Goal: Information Seeking & Learning: Find specific page/section

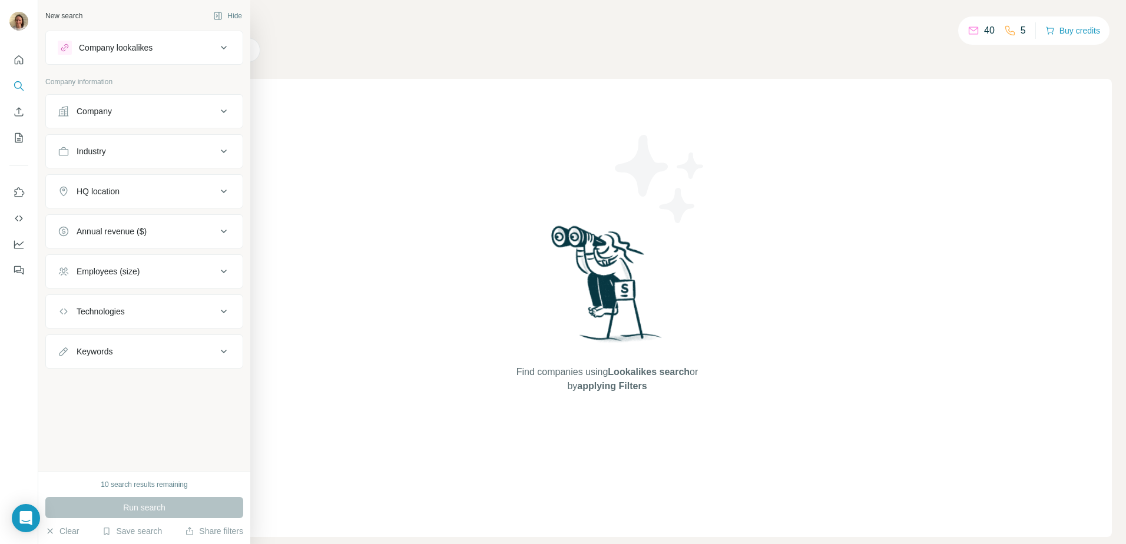
click at [151, 36] on button "Company lookalikes" at bounding box center [144, 48] width 197 height 28
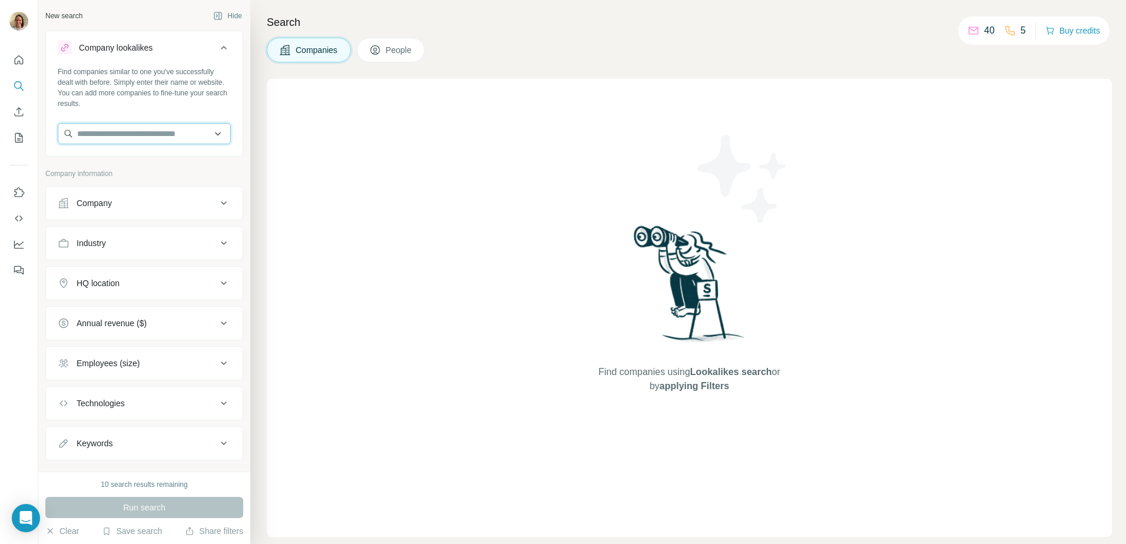
click at [121, 135] on input "text" at bounding box center [144, 133] width 173 height 21
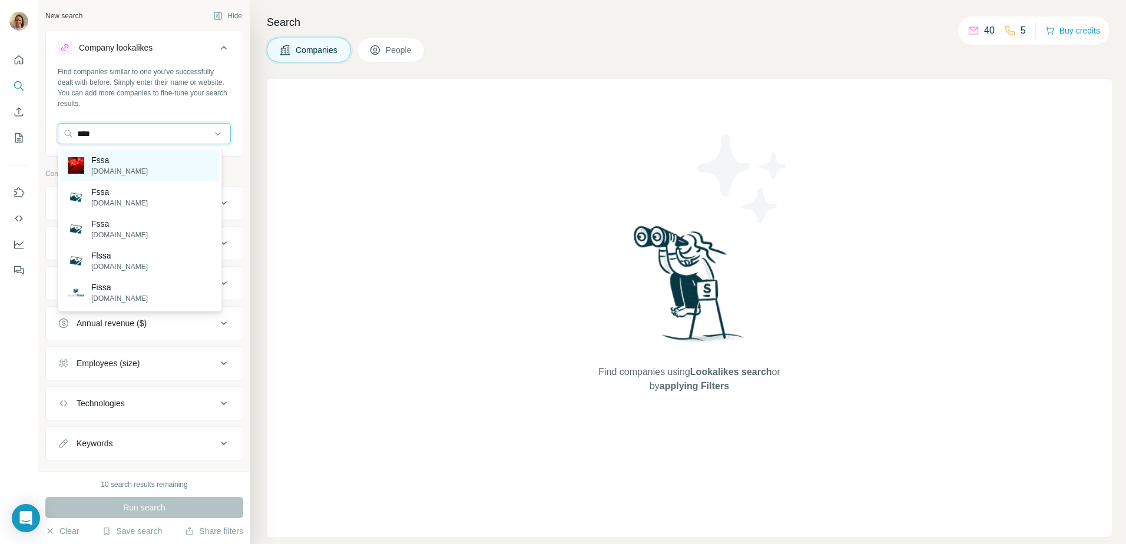
type input "****"
click at [98, 168] on p "fssa.org.uk" at bounding box center [119, 171] width 57 height 11
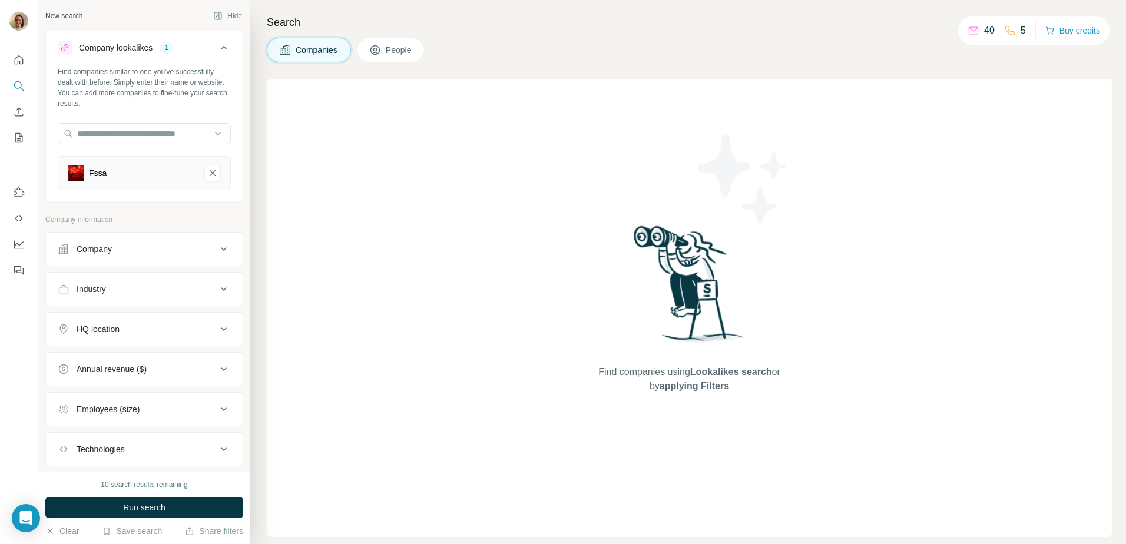
click at [100, 236] on button "Company" at bounding box center [144, 249] width 197 height 28
click at [193, 213] on div "Company lookalikes 1 Find companies similar to one you've successfully dealt wi…" at bounding box center [144, 286] width 198 height 511
click at [168, 376] on button "HQ location" at bounding box center [144, 365] width 197 height 28
click at [153, 396] on input "text" at bounding box center [144, 393] width 173 height 21
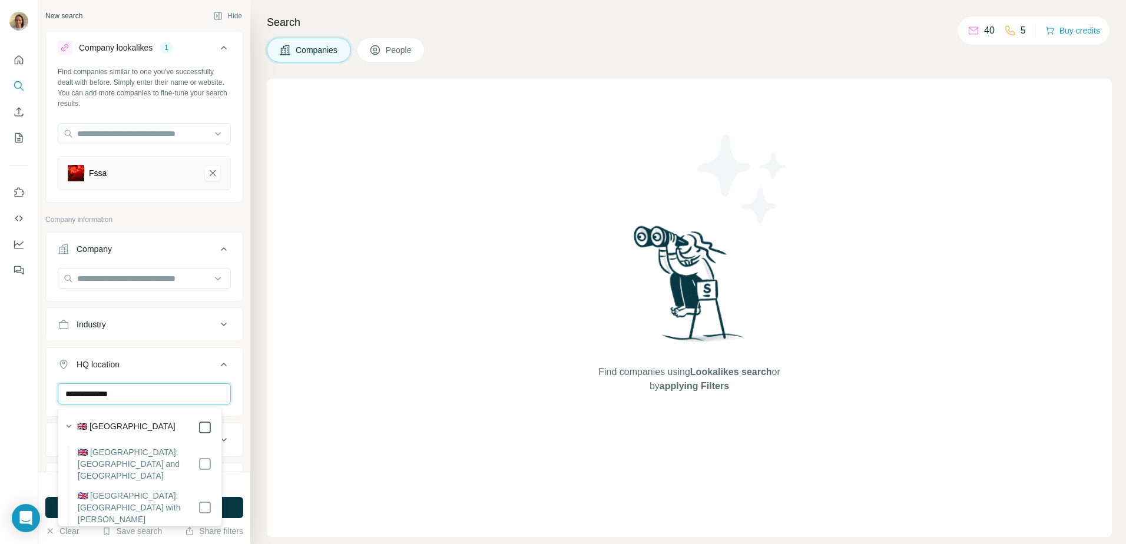
type input "**********"
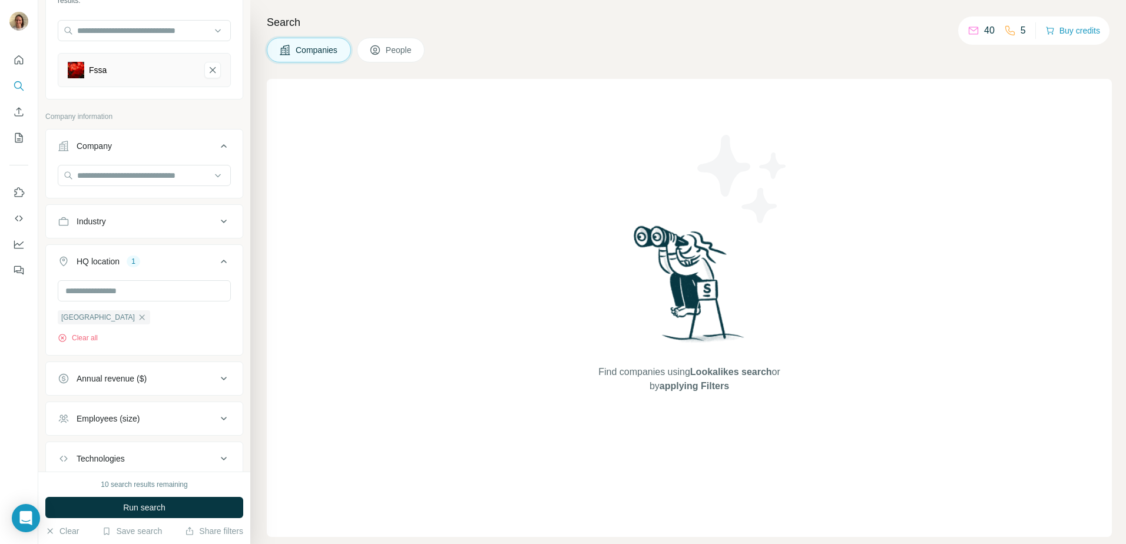
scroll to position [143, 0]
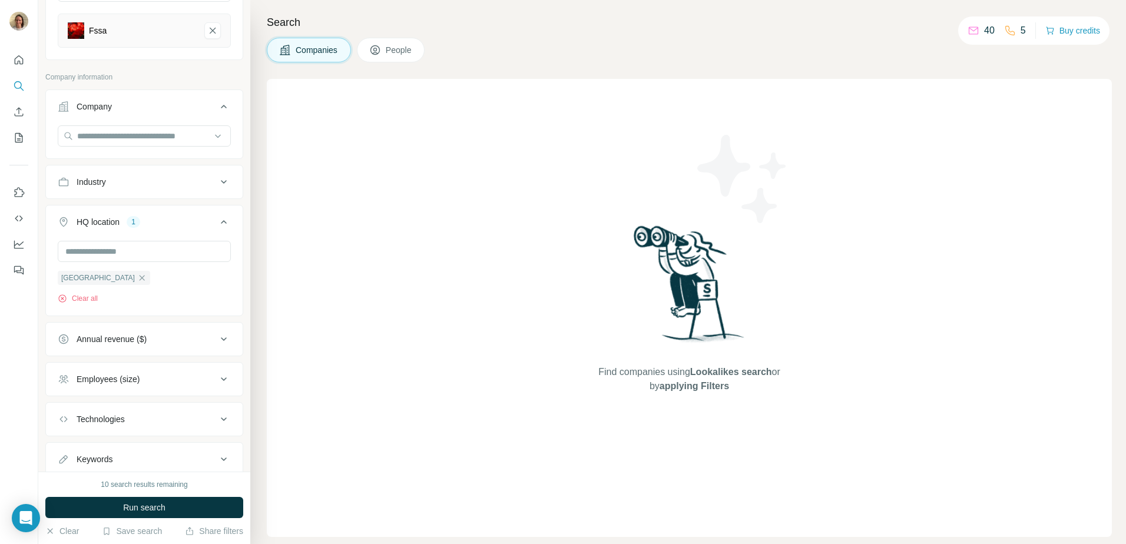
click at [130, 332] on button "Annual revenue ($)" at bounding box center [144, 339] width 197 height 28
click at [130, 332] on button "Annual revenue ($)" at bounding box center [144, 341] width 197 height 33
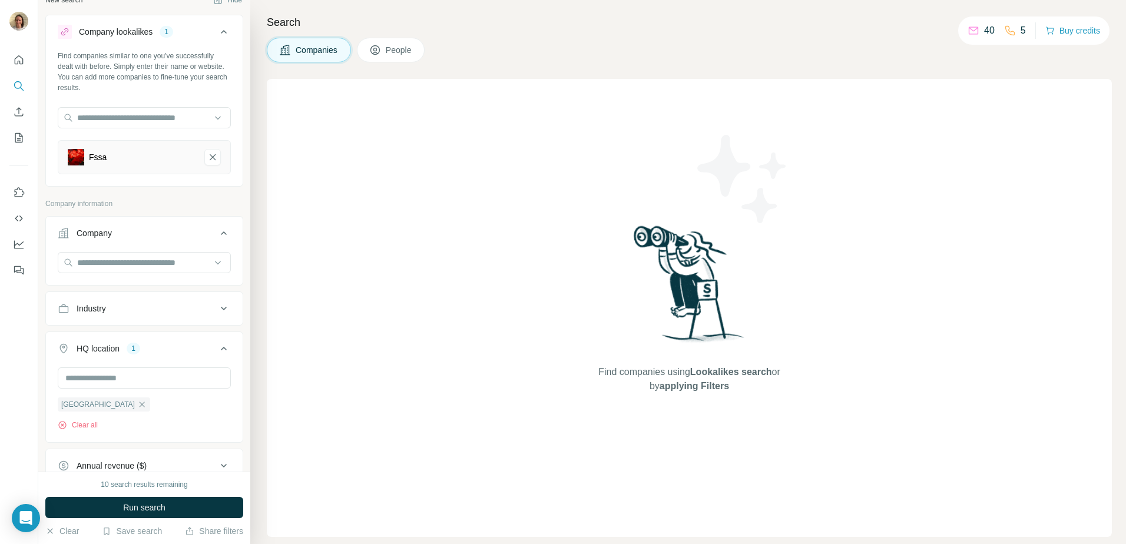
scroll to position [4, 0]
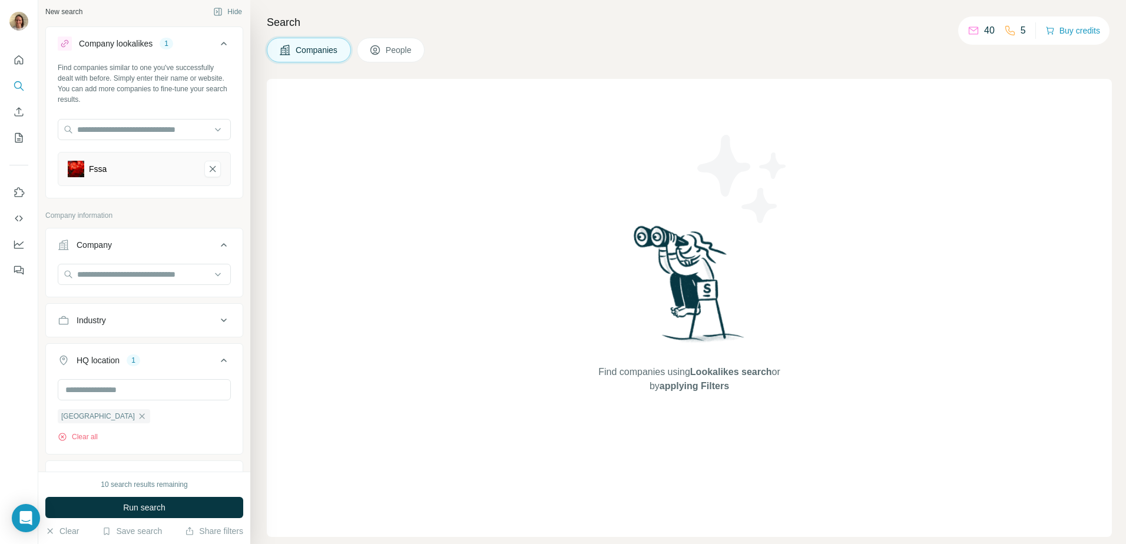
click at [139, 319] on div "Industry" at bounding box center [137, 321] width 159 height 12
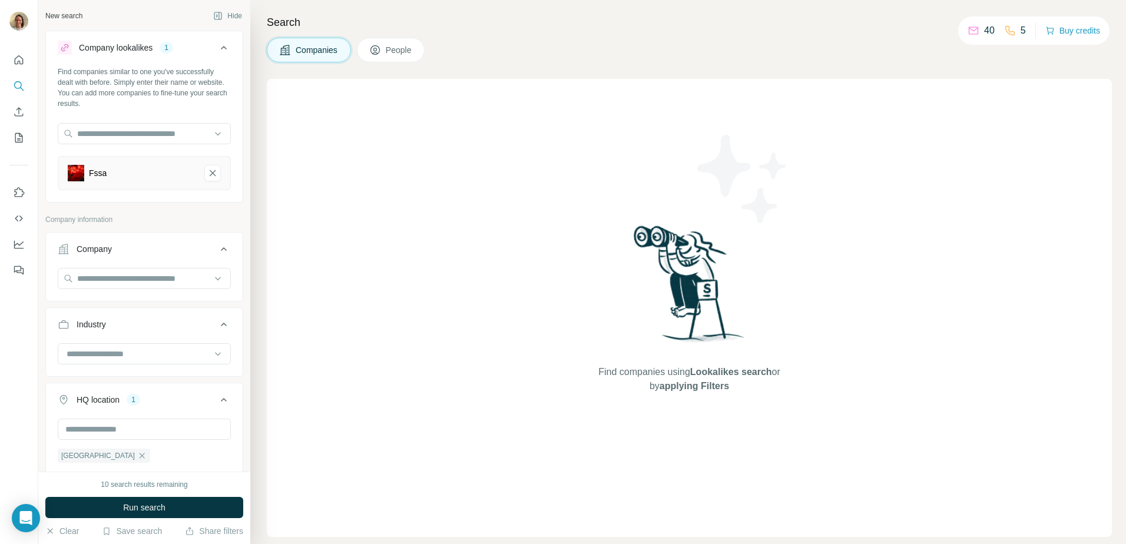
click at [97, 366] on div at bounding box center [144, 355] width 173 height 24
click at [80, 352] on input at bounding box center [138, 354] width 146 height 13
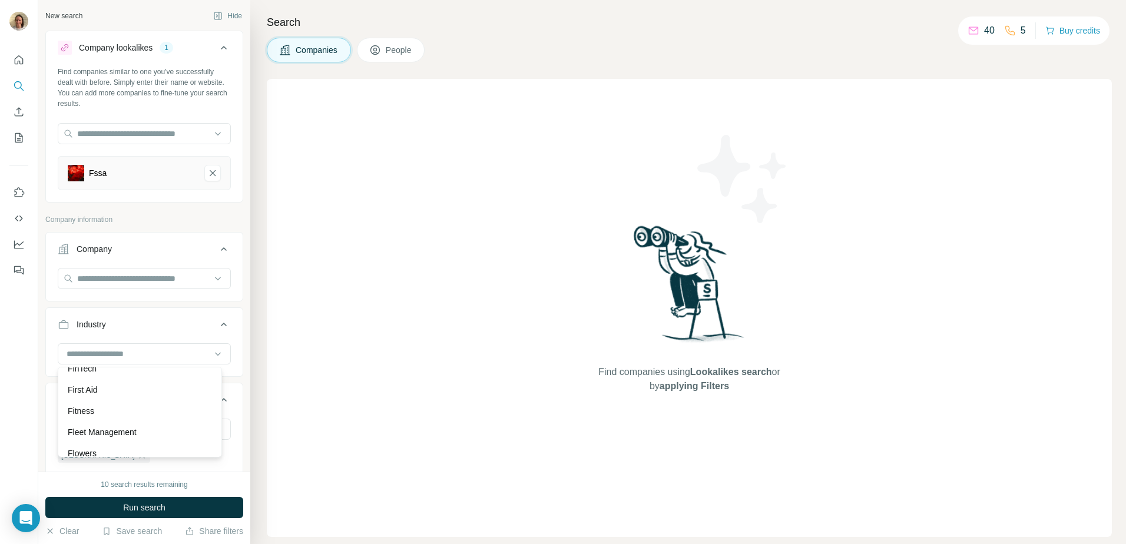
click at [147, 353] on div "Financial Services" at bounding box center [140, 348] width 144 height 12
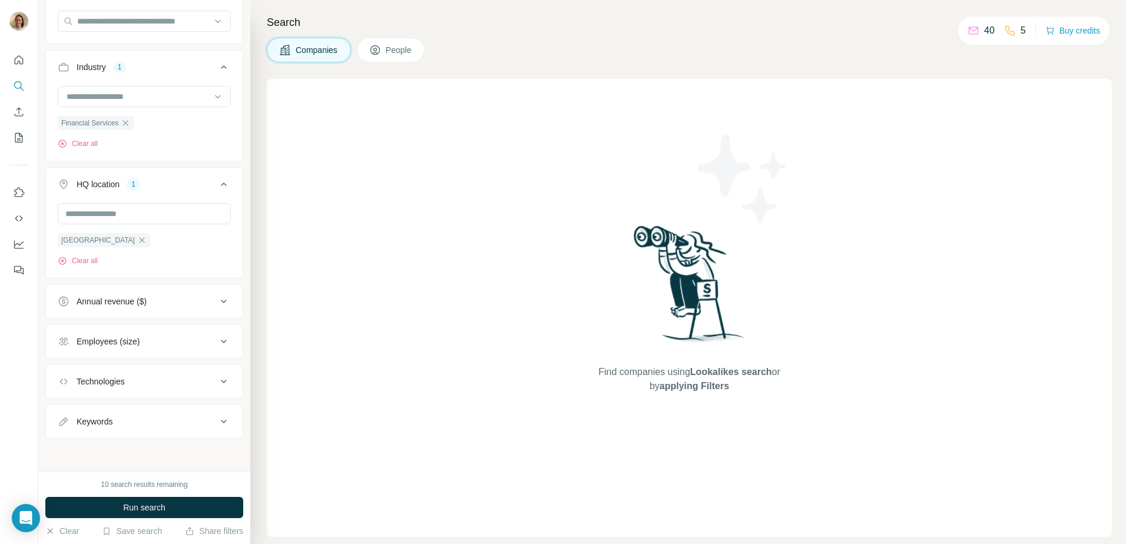
scroll to position [259, 0]
click at [166, 505] on span "Run search" at bounding box center [144, 508] width 42 height 12
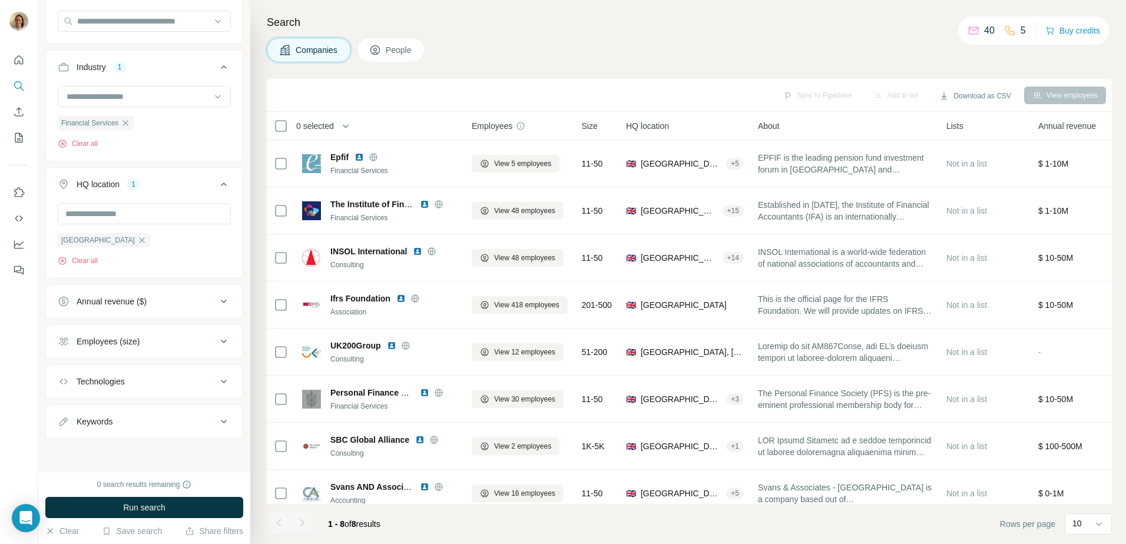
click at [393, 60] on button "People" at bounding box center [391, 50] width 68 height 25
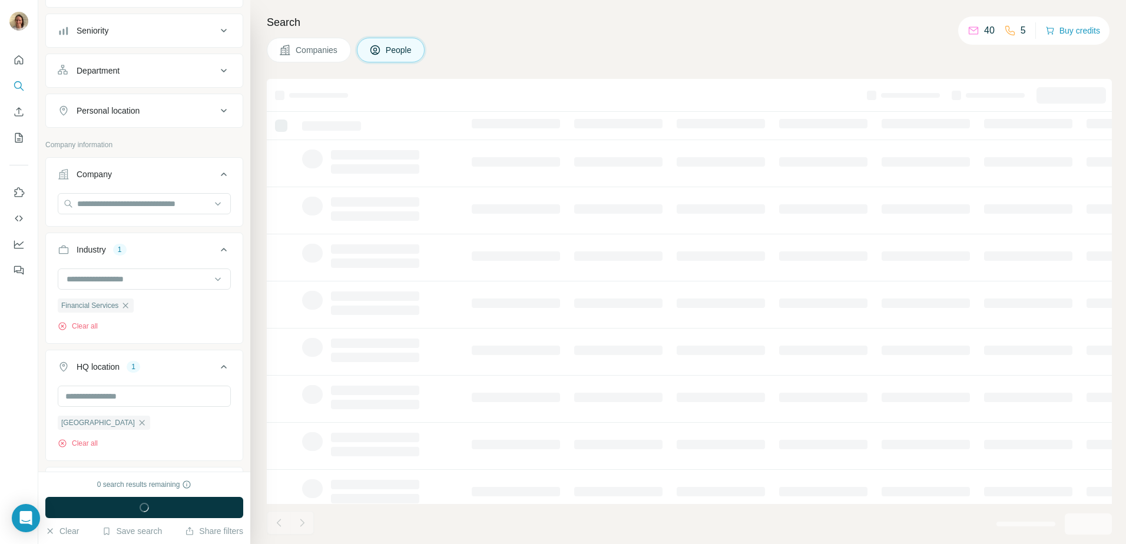
scroll to position [442, 0]
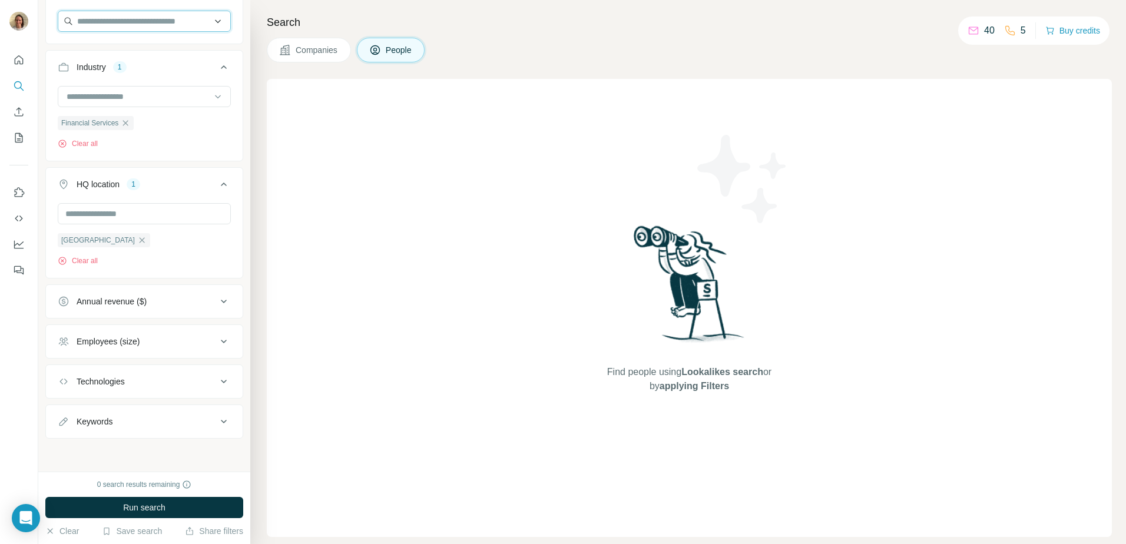
click at [181, 21] on input "text" at bounding box center [144, 21] width 173 height 21
click at [151, 84] on button "Industry 1" at bounding box center [144, 69] width 197 height 33
click at [152, 91] on input "text" at bounding box center [144, 98] width 173 height 21
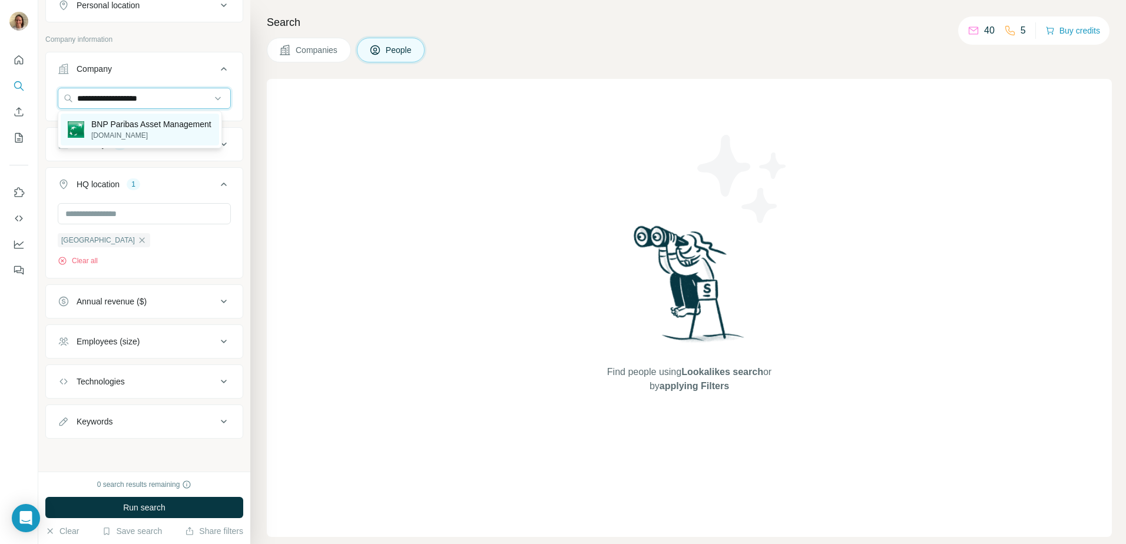
type input "**********"
click at [75, 122] on div at bounding box center [76, 129] width 16 height 22
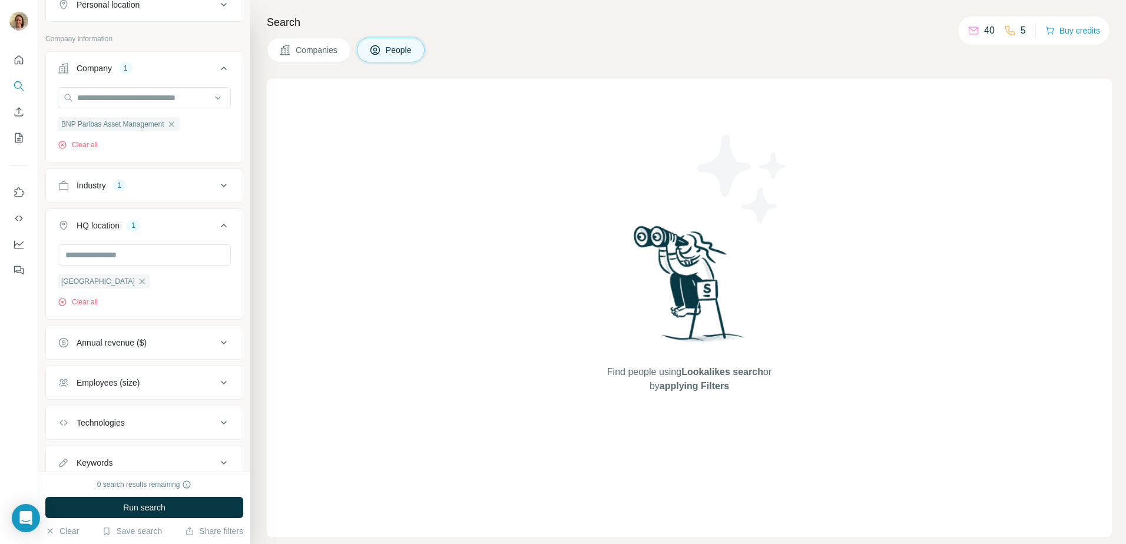
click at [188, 193] on button "Industry 1" at bounding box center [144, 185] width 197 height 28
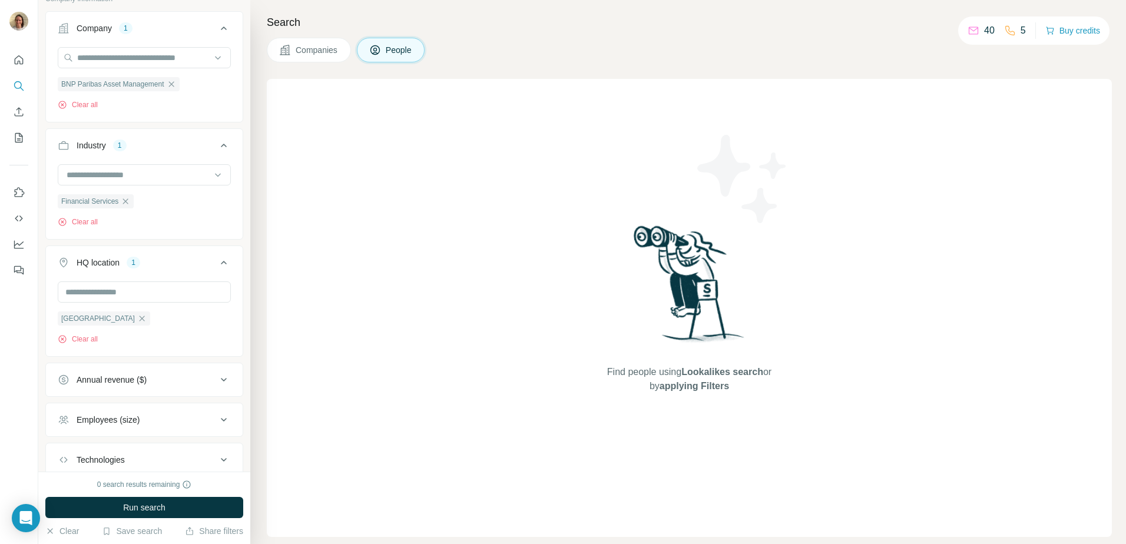
scroll to position [505, 0]
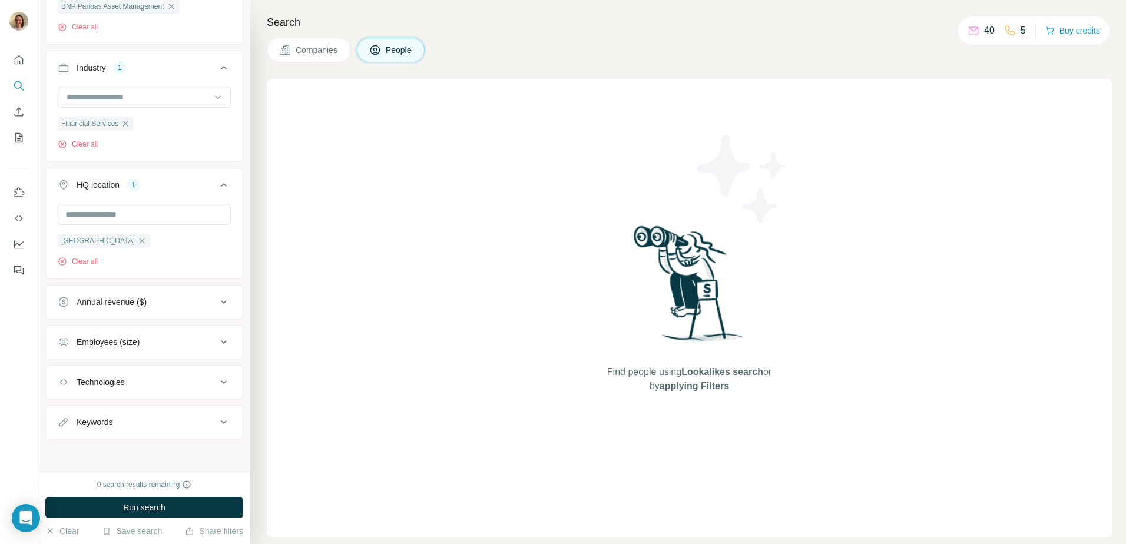
click at [189, 380] on div "Technologies" at bounding box center [137, 382] width 159 height 12
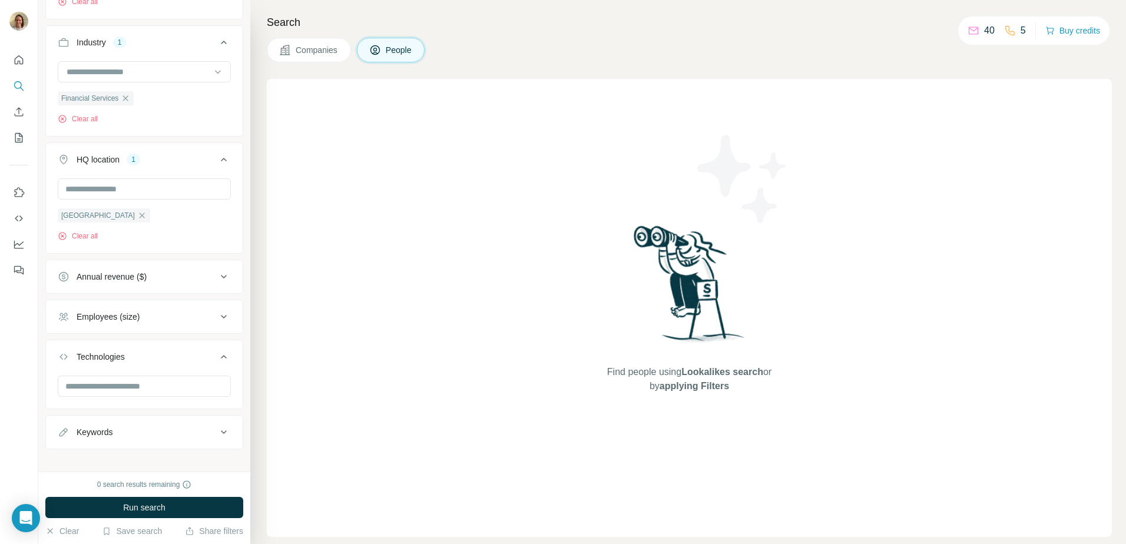
scroll to position [543, 0]
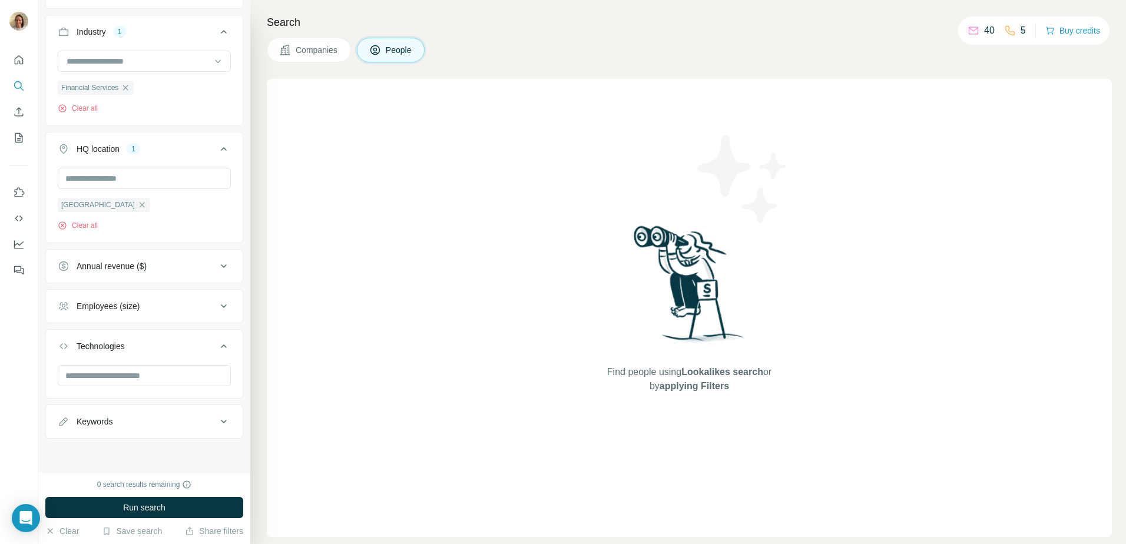
click at [187, 418] on div "Keywords" at bounding box center [137, 422] width 159 height 12
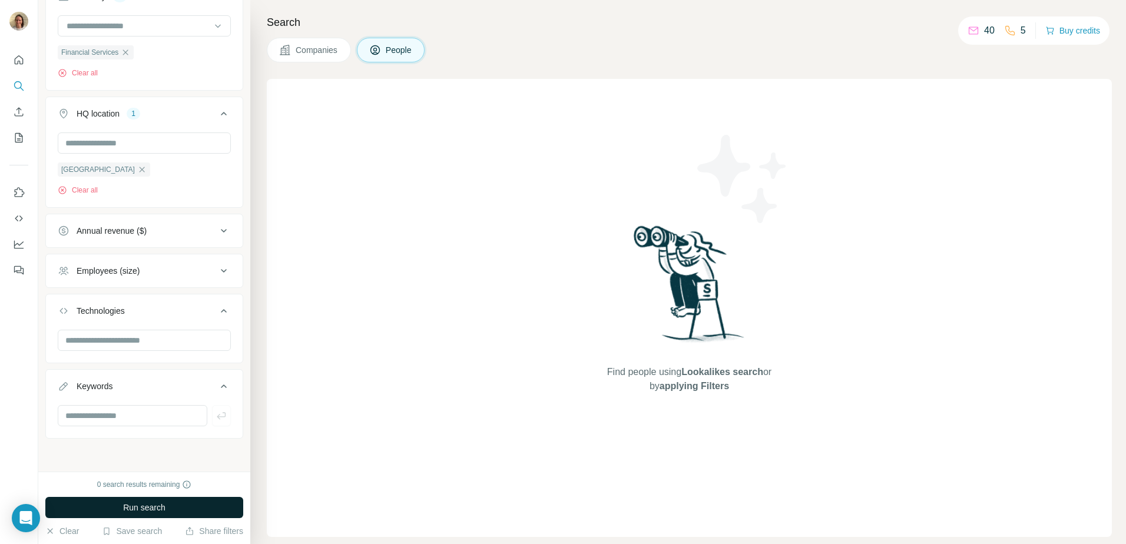
click at [149, 507] on span "Run search" at bounding box center [144, 508] width 42 height 12
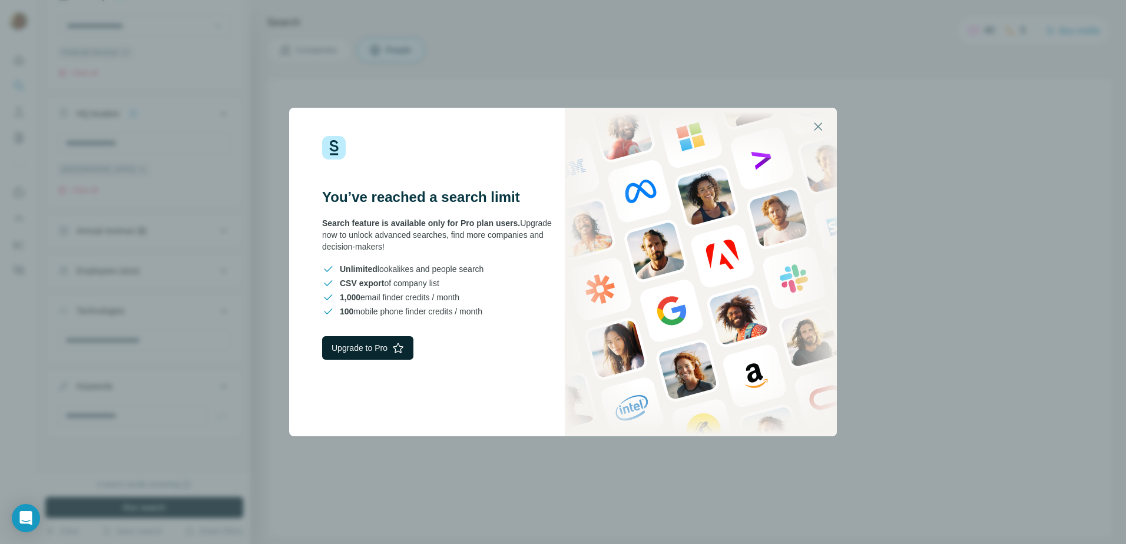
click at [379, 356] on button "Upgrade to Pro" at bounding box center [367, 348] width 91 height 24
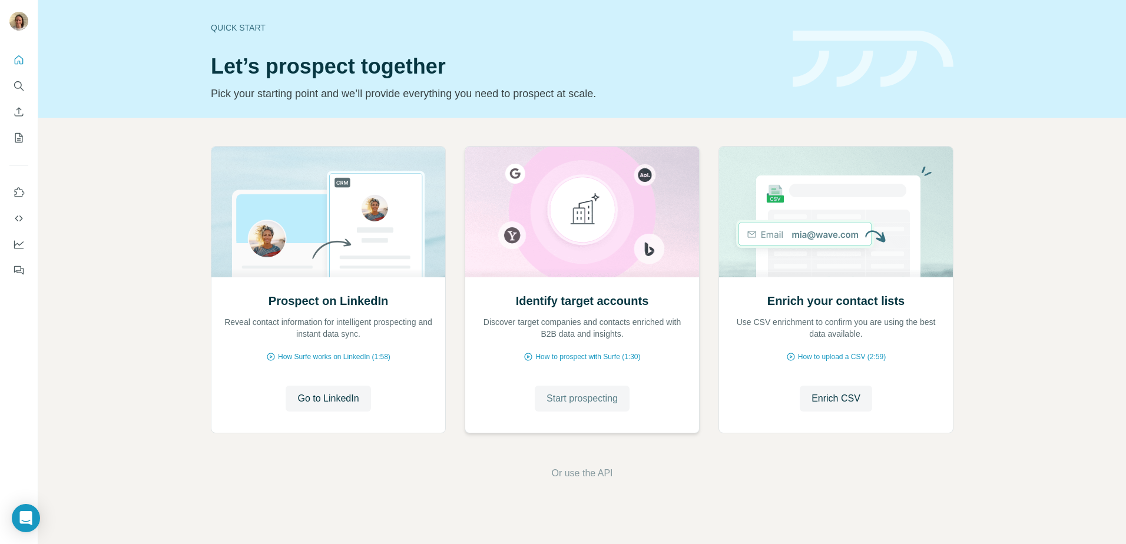
click at [584, 398] on span "Start prospecting" at bounding box center [582, 399] width 71 height 14
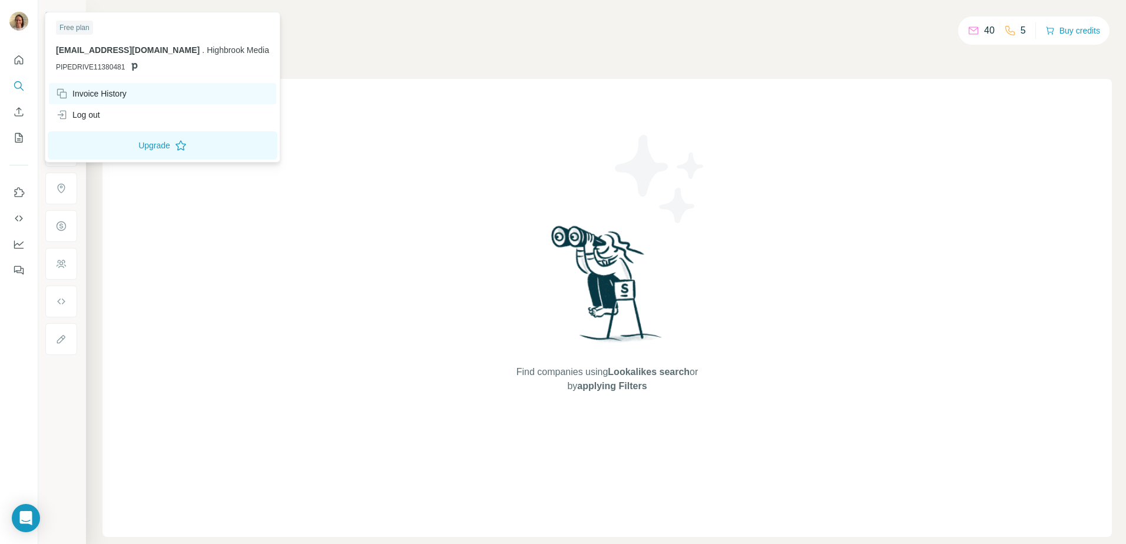
click at [68, 90] on div "Invoice History" at bounding box center [91, 94] width 71 height 12
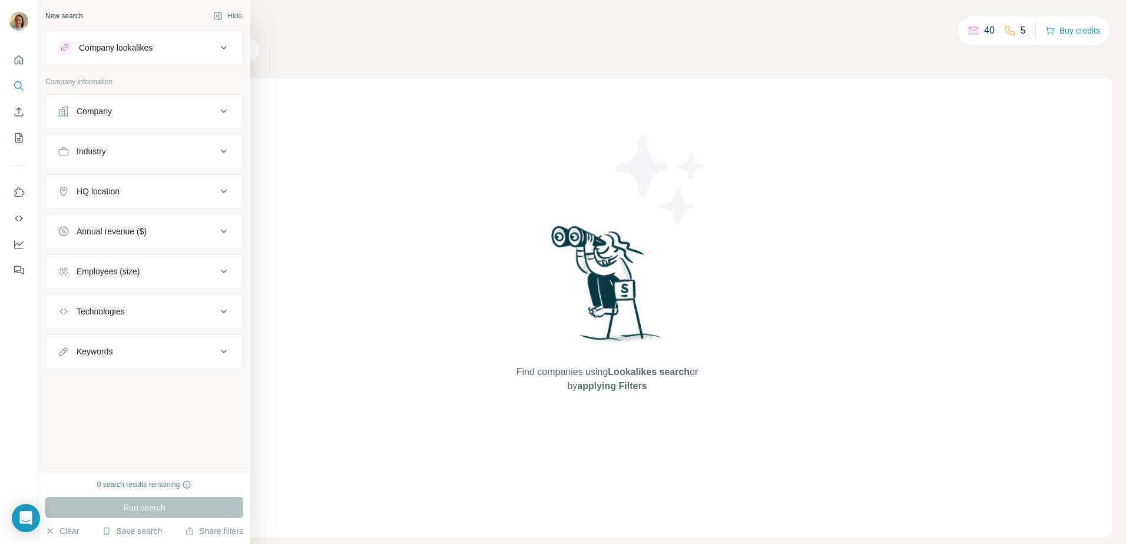
click at [88, 47] on div "Company lookalikes" at bounding box center [116, 48] width 74 height 12
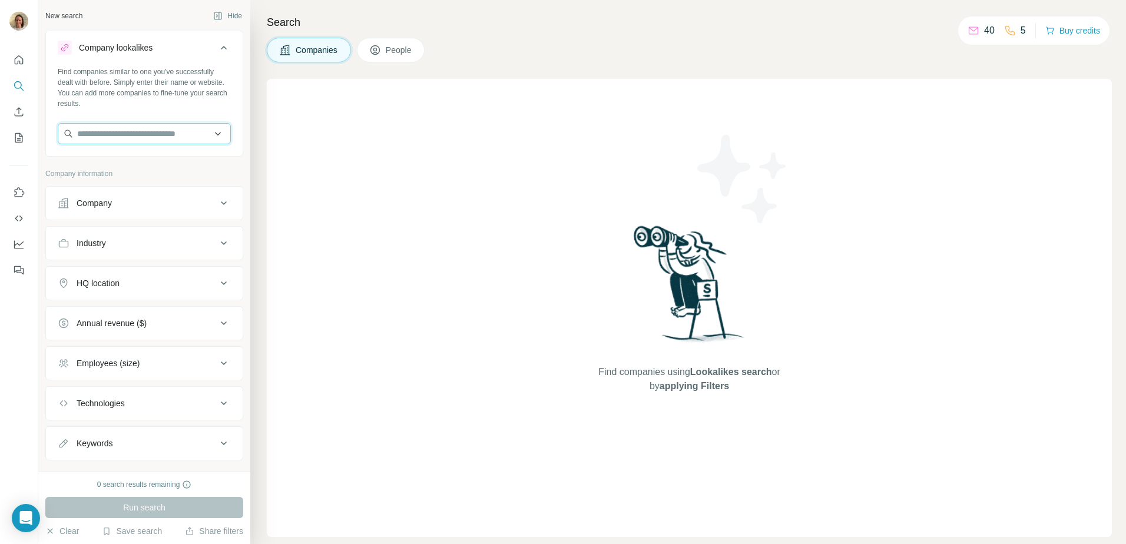
click at [86, 141] on input "text" at bounding box center [144, 133] width 173 height 21
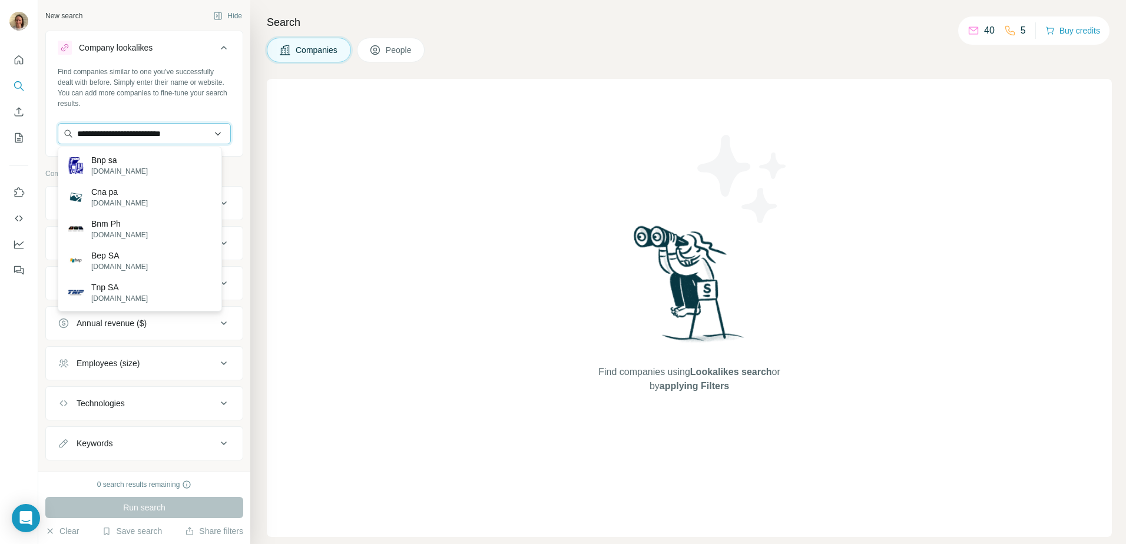
scroll to position [0, 2]
type input "**********"
click at [77, 154] on div "BNP Paribas Asset Management [DOMAIN_NAME]" at bounding box center [140, 166] width 158 height 32
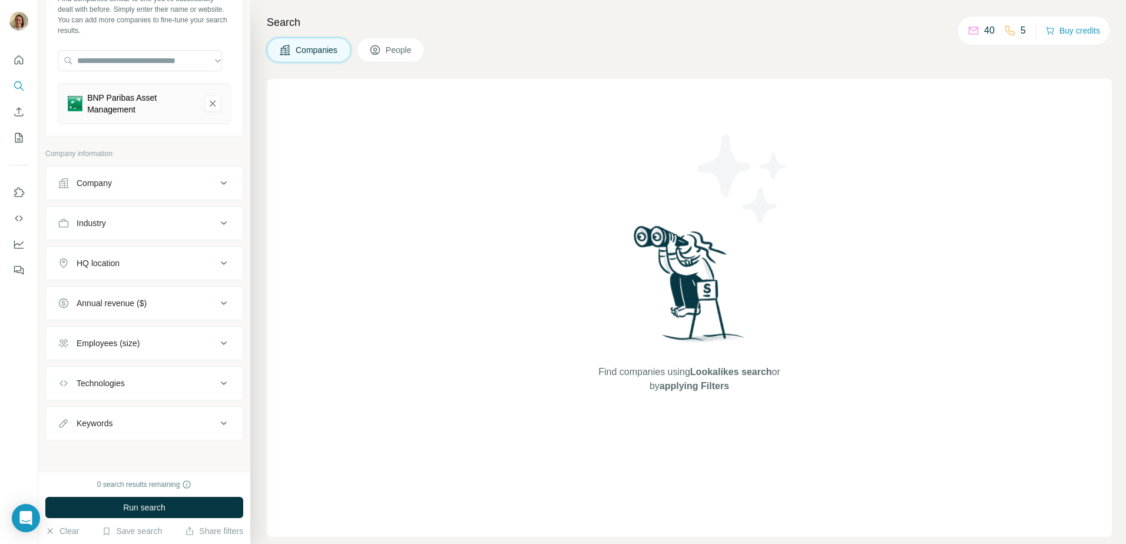
scroll to position [75, 0]
click at [131, 190] on button "Company" at bounding box center [144, 181] width 197 height 28
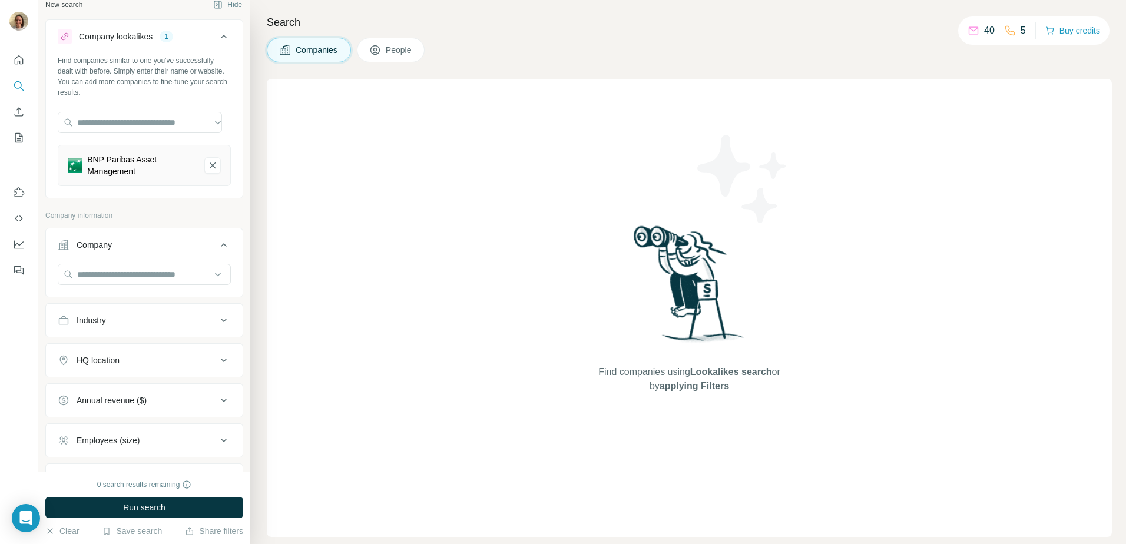
scroll to position [0, 0]
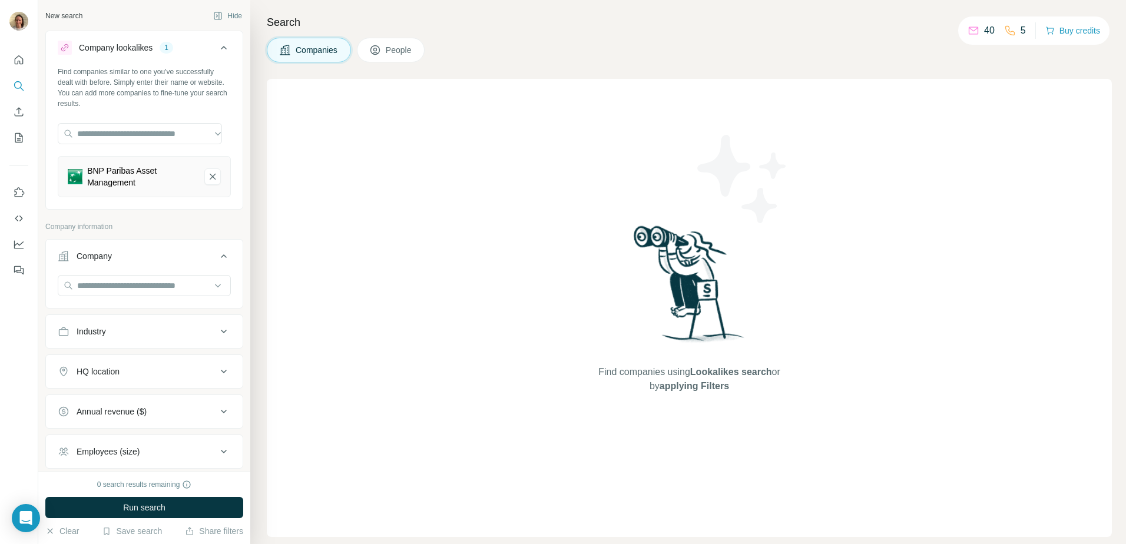
click at [178, 332] on div "Industry" at bounding box center [137, 332] width 159 height 12
click at [191, 227] on p "Company information" at bounding box center [144, 226] width 198 height 11
click at [170, 42] on div "1" at bounding box center [167, 47] width 14 height 11
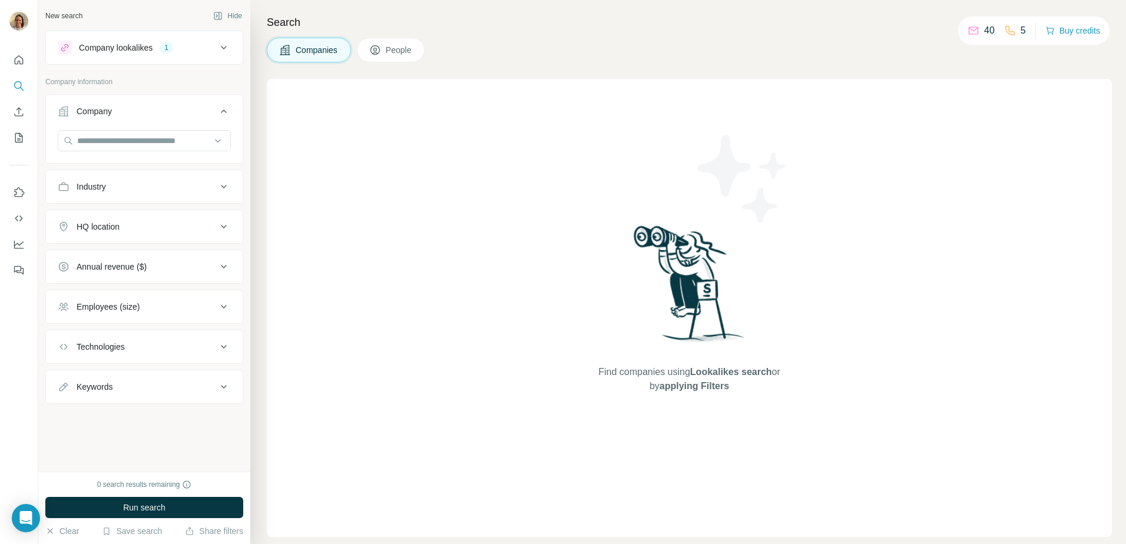
click at [388, 52] on span "People" at bounding box center [399, 50] width 27 height 12
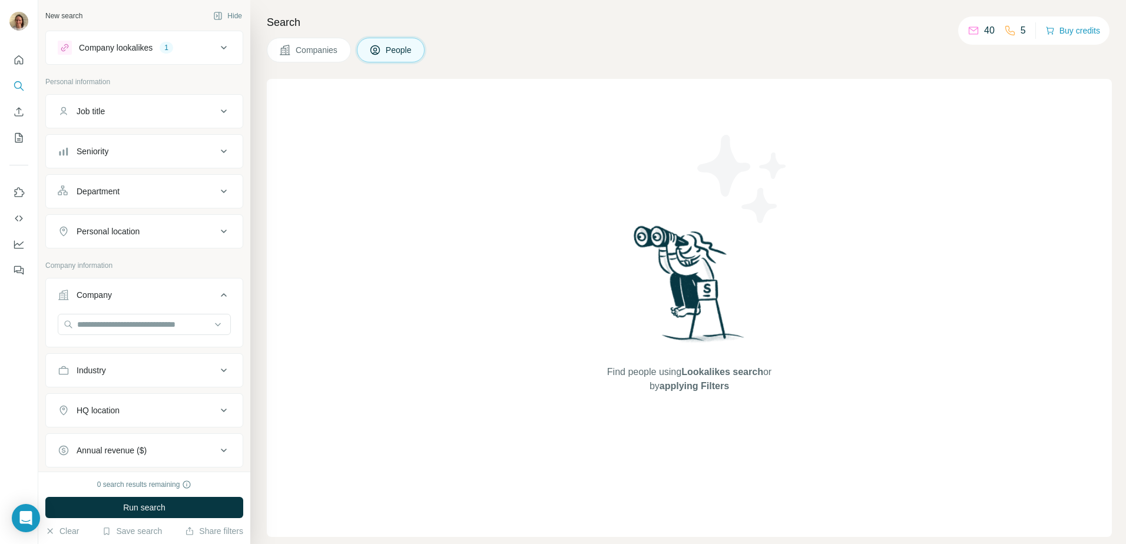
click at [95, 98] on button "Job title" at bounding box center [144, 111] width 197 height 28
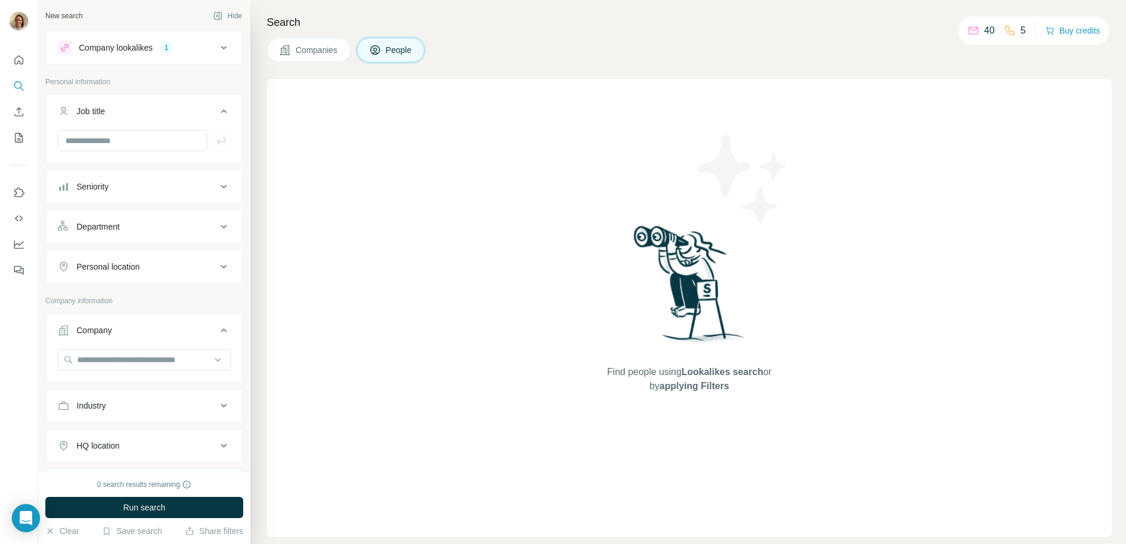
click at [91, 190] on div "Seniority" at bounding box center [93, 187] width 32 height 12
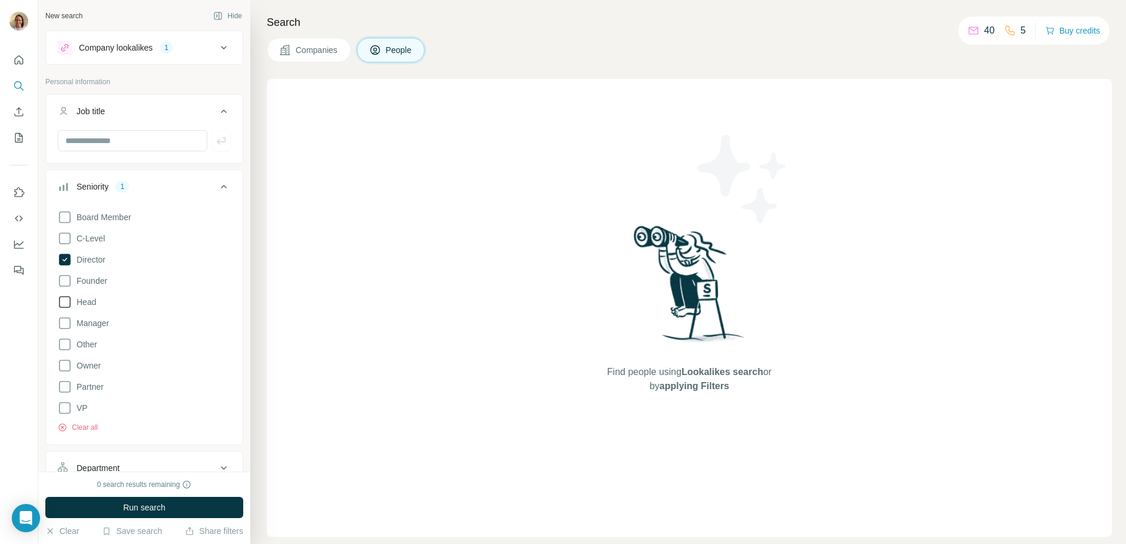
click at [70, 301] on icon at bounding box center [65, 302] width 12 height 12
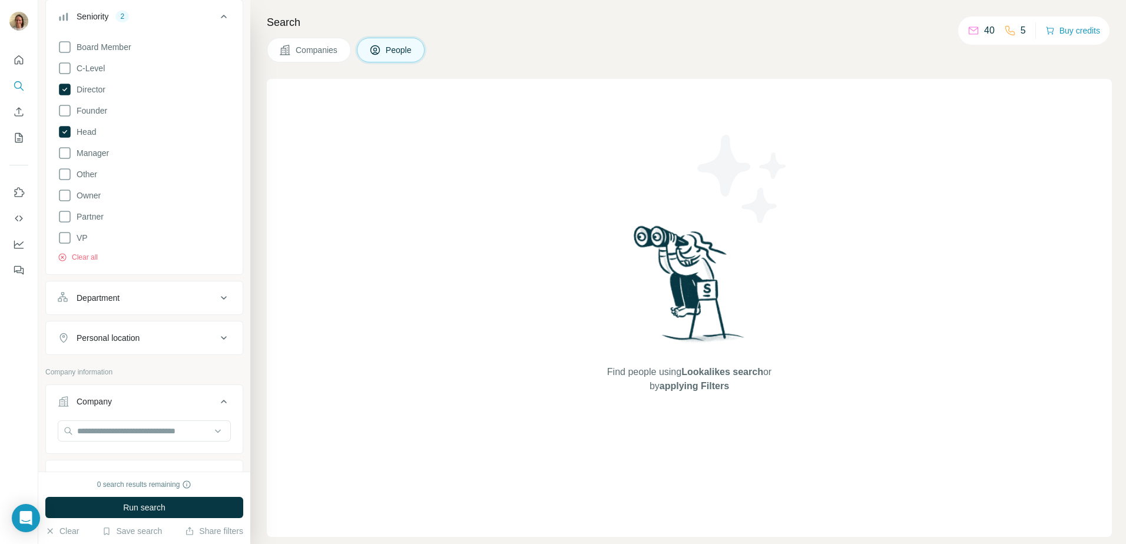
scroll to position [177, 0]
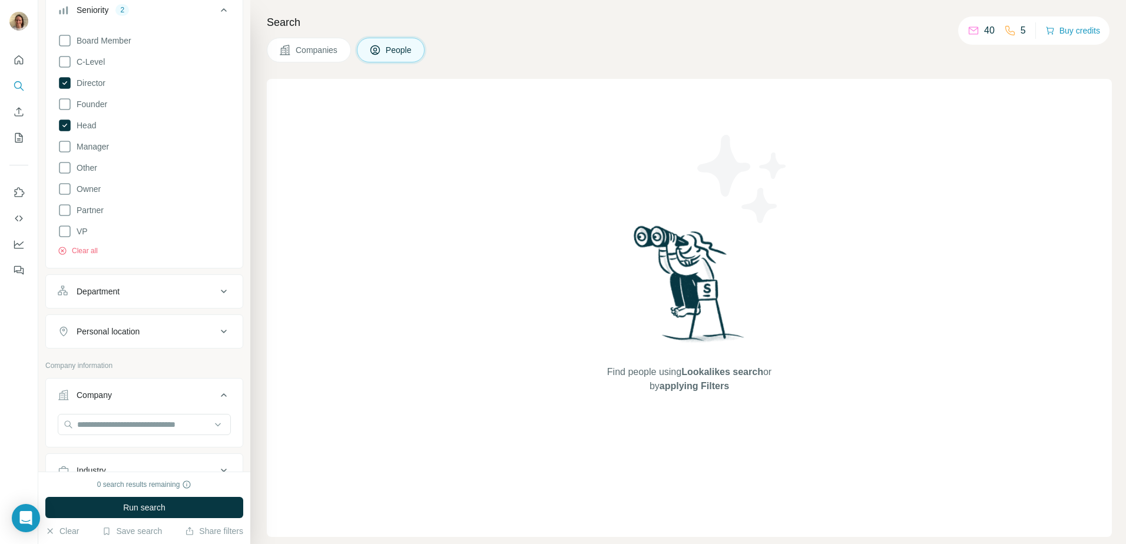
click at [175, 292] on div "Department" at bounding box center [137, 292] width 159 height 12
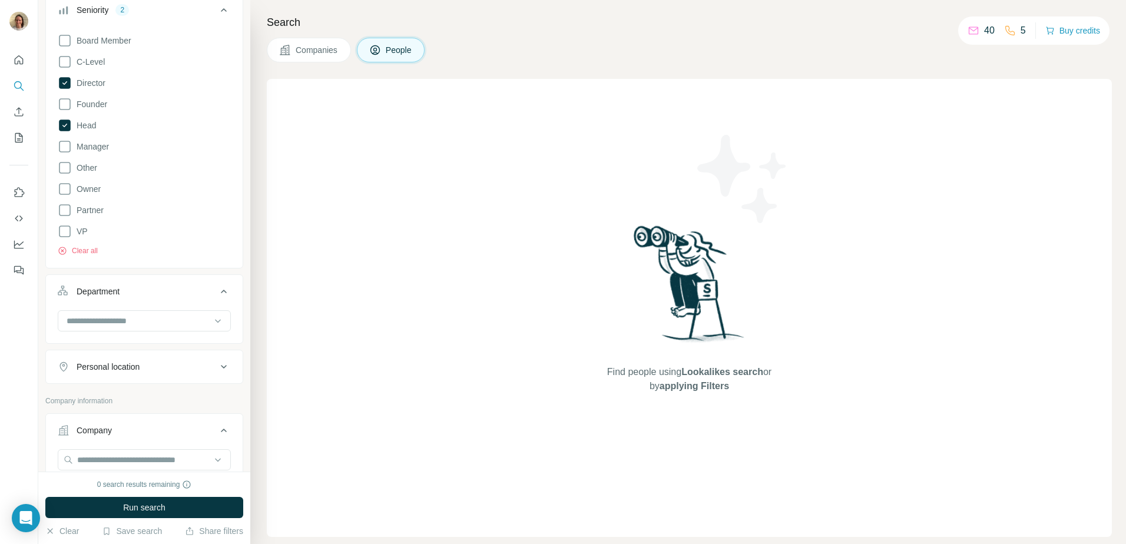
click at [174, 309] on button "Department" at bounding box center [144, 293] width 197 height 33
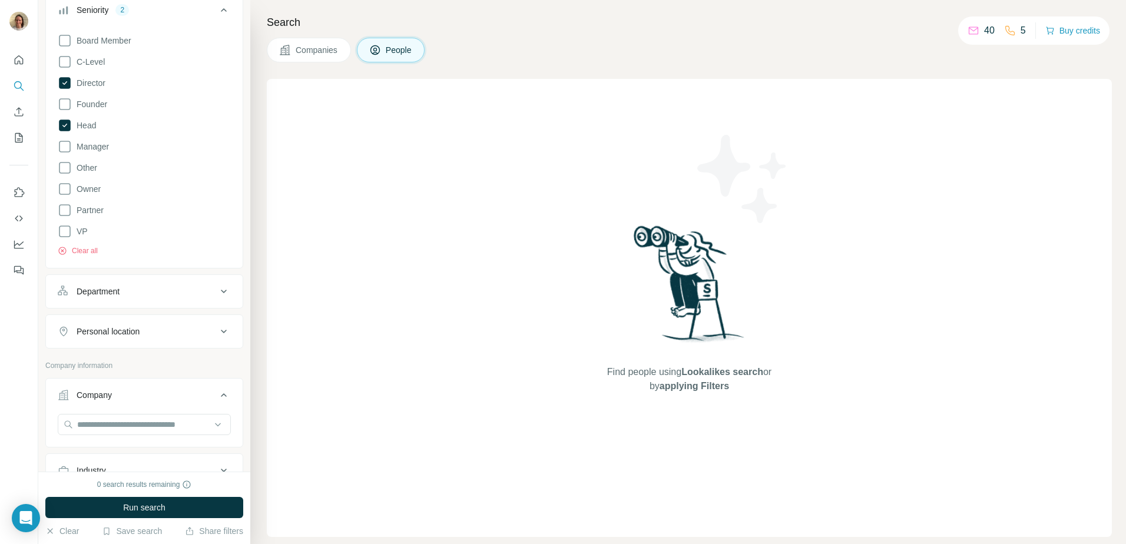
click at [180, 303] on button "Department" at bounding box center [144, 291] width 197 height 28
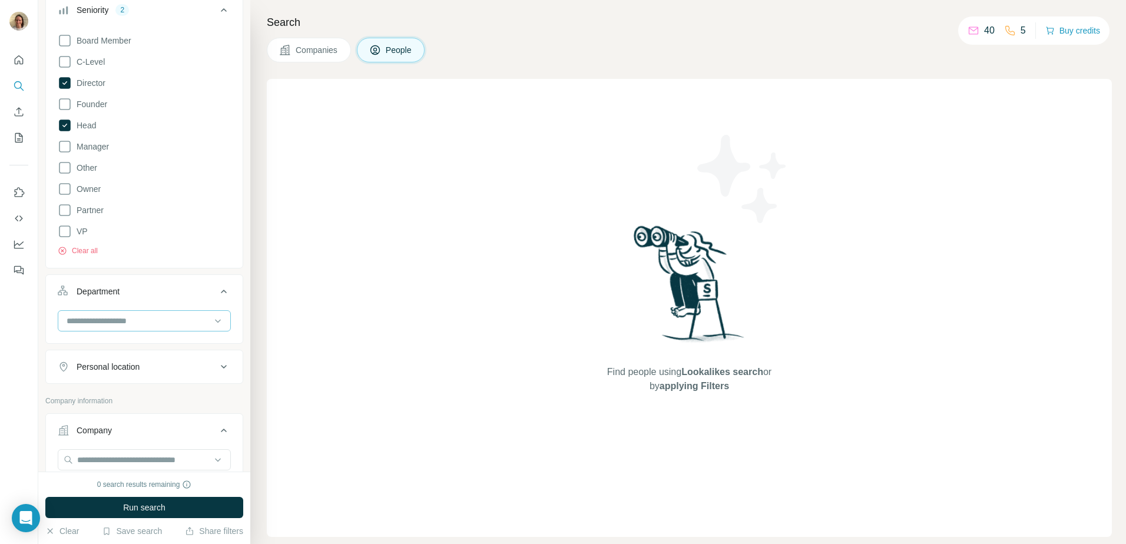
click at [186, 318] on input at bounding box center [138, 321] width 146 height 13
type input "*********"
click at [143, 342] on p "Marketing and Advertising" at bounding box center [115, 348] width 95 height 12
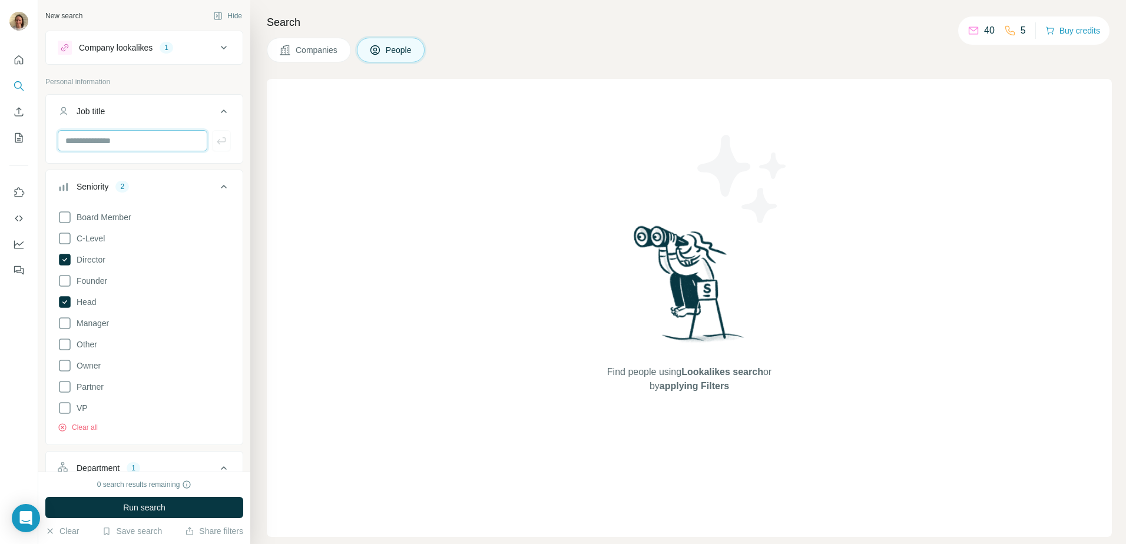
click at [133, 145] on input "text" at bounding box center [133, 140] width 150 height 21
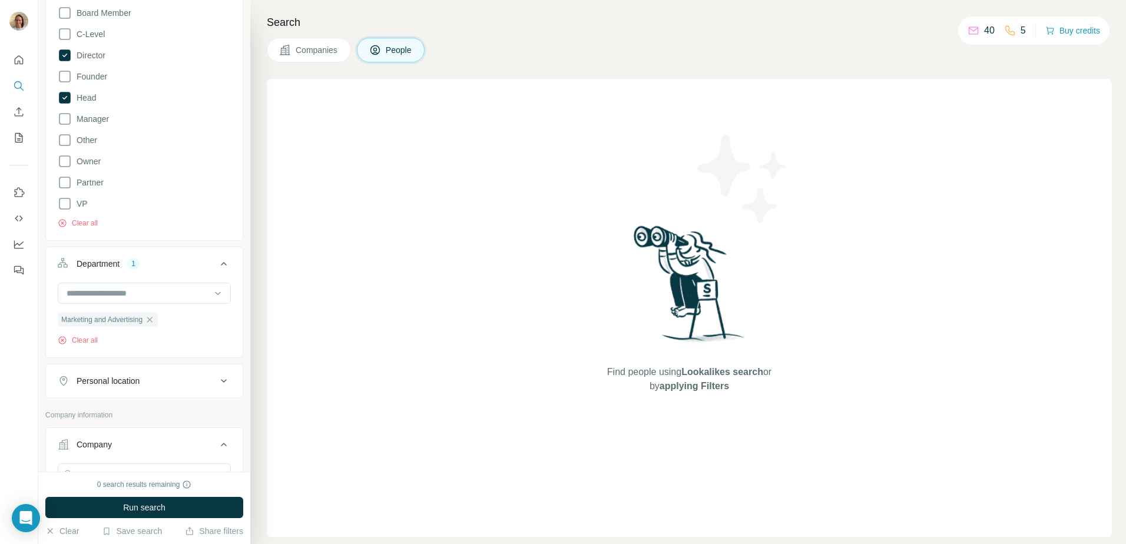
scroll to position [236, 0]
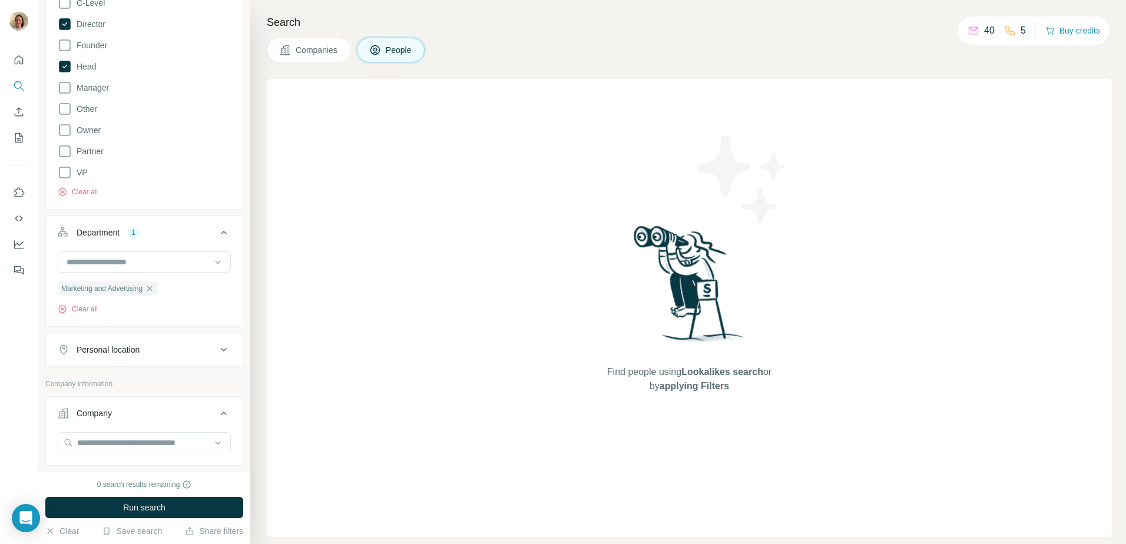
click at [119, 358] on button "Personal location" at bounding box center [144, 350] width 197 height 28
click at [117, 375] on input "text" at bounding box center [144, 379] width 173 height 21
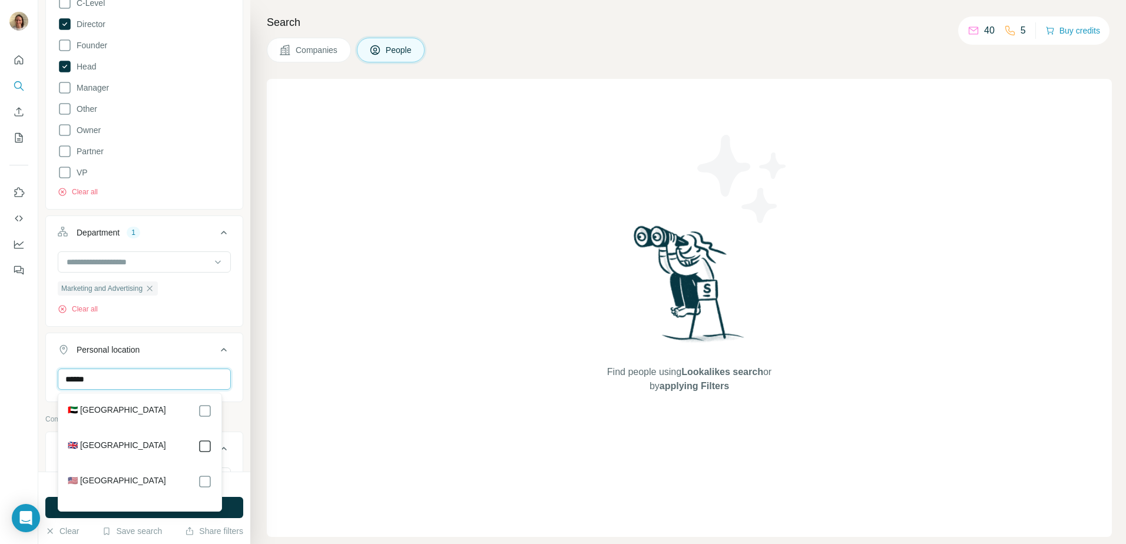
type input "******"
click at [123, 448] on label "🇬🇧 [GEOGRAPHIC_DATA]" at bounding box center [117, 446] width 98 height 14
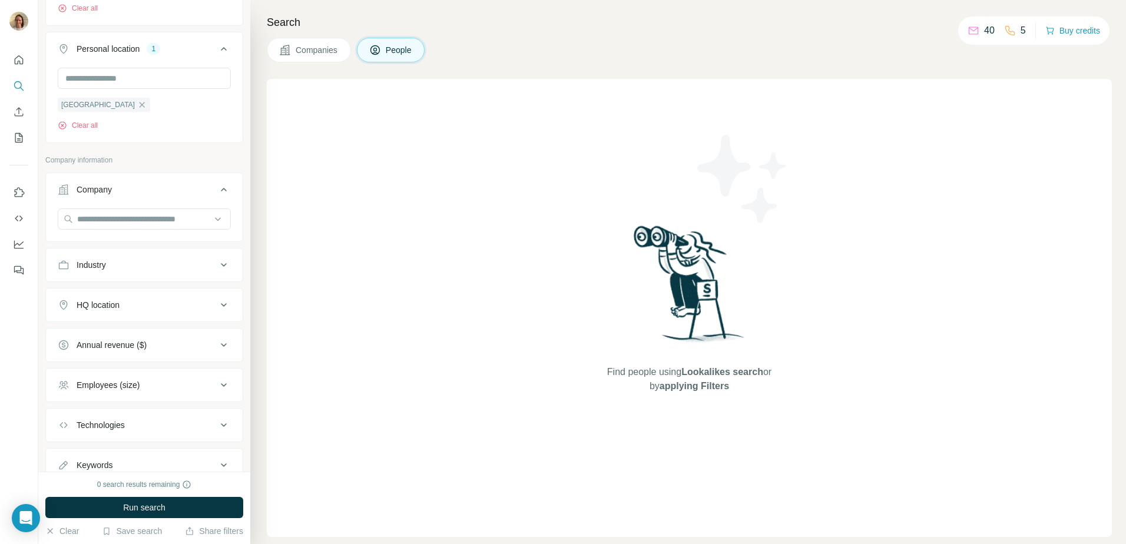
scroll to position [581, 0]
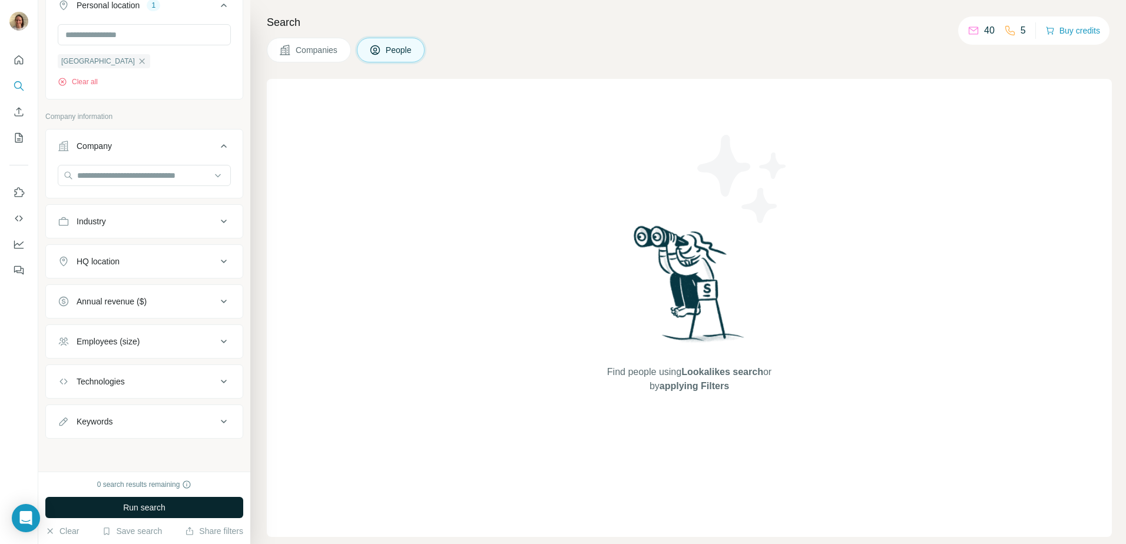
click at [123, 512] on span "Run search" at bounding box center [144, 508] width 42 height 12
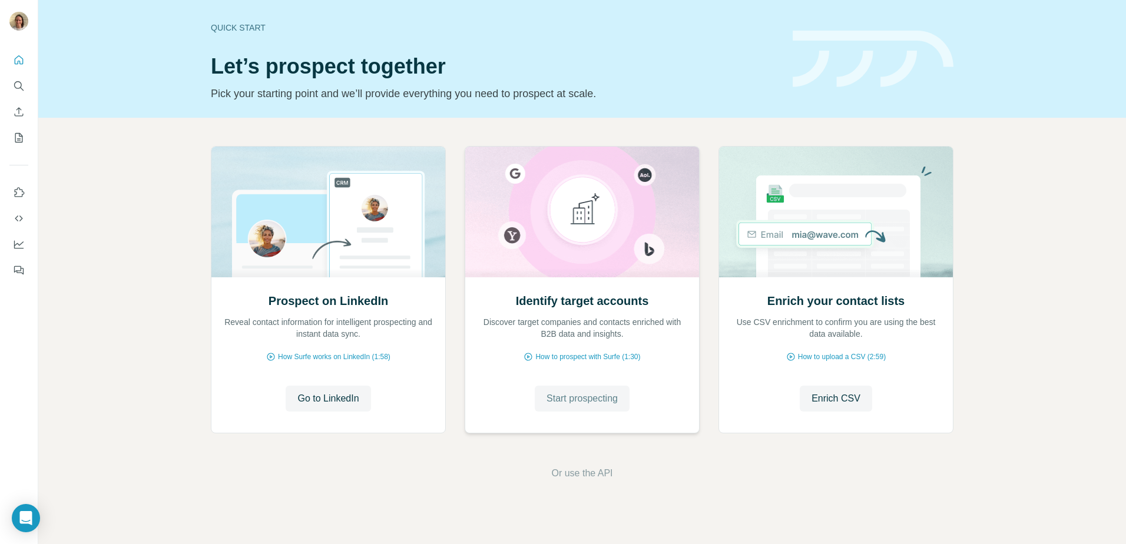
click at [597, 404] on span "Start prospecting" at bounding box center [582, 399] width 71 height 14
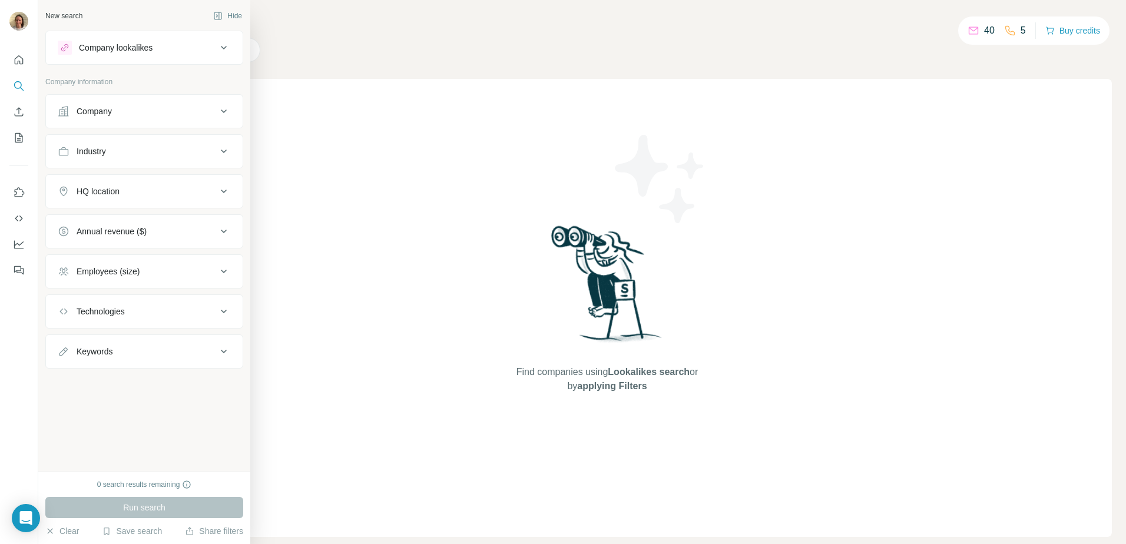
click at [197, 51] on div "Company lookalikes" at bounding box center [137, 48] width 159 height 14
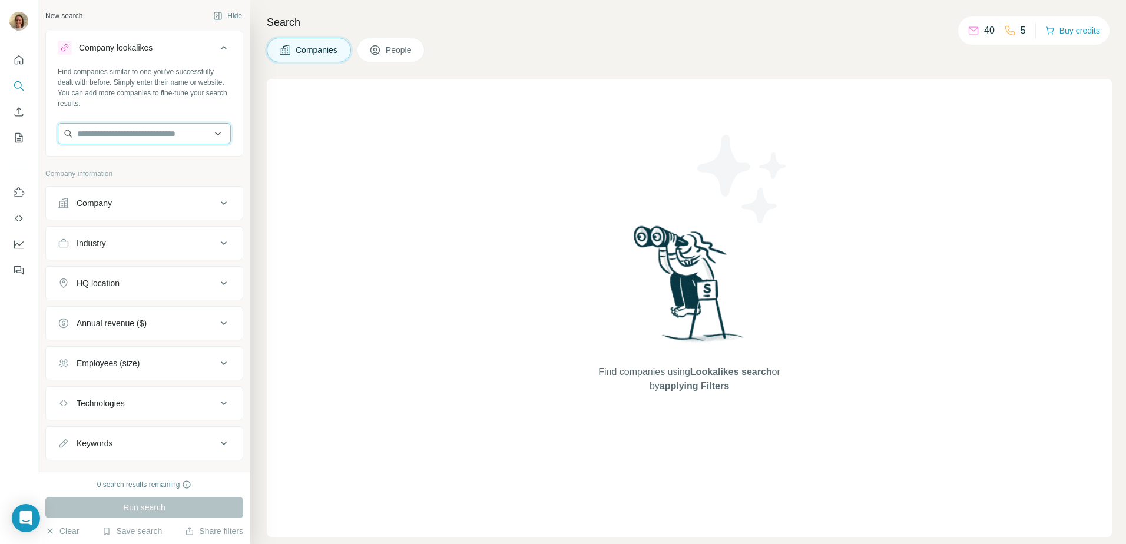
click at [173, 123] on input "text" at bounding box center [144, 133] width 173 height 21
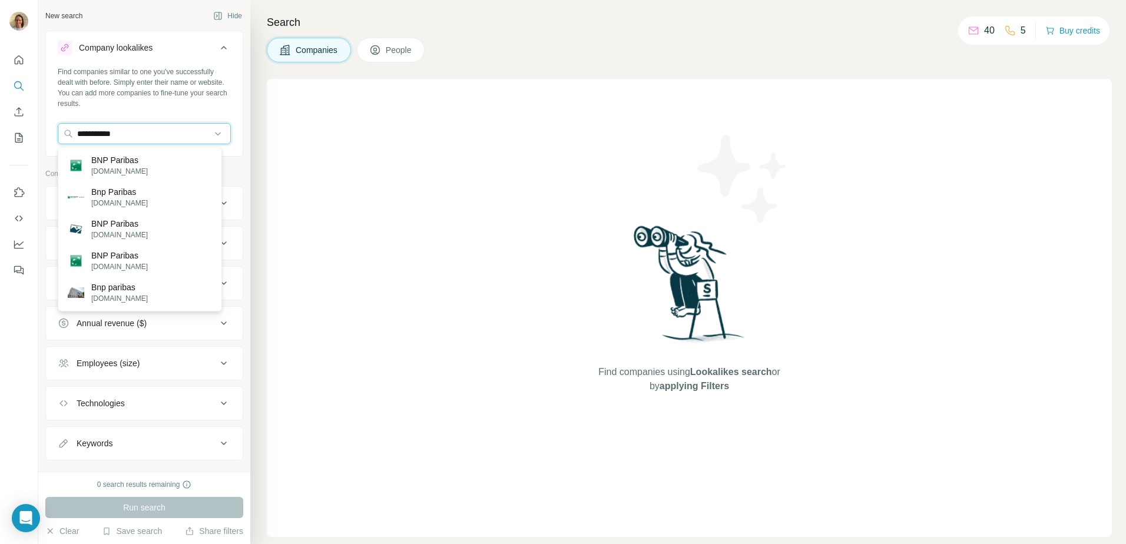
type input "**********"
click at [136, 156] on p "BNP Paribas" at bounding box center [119, 160] width 57 height 12
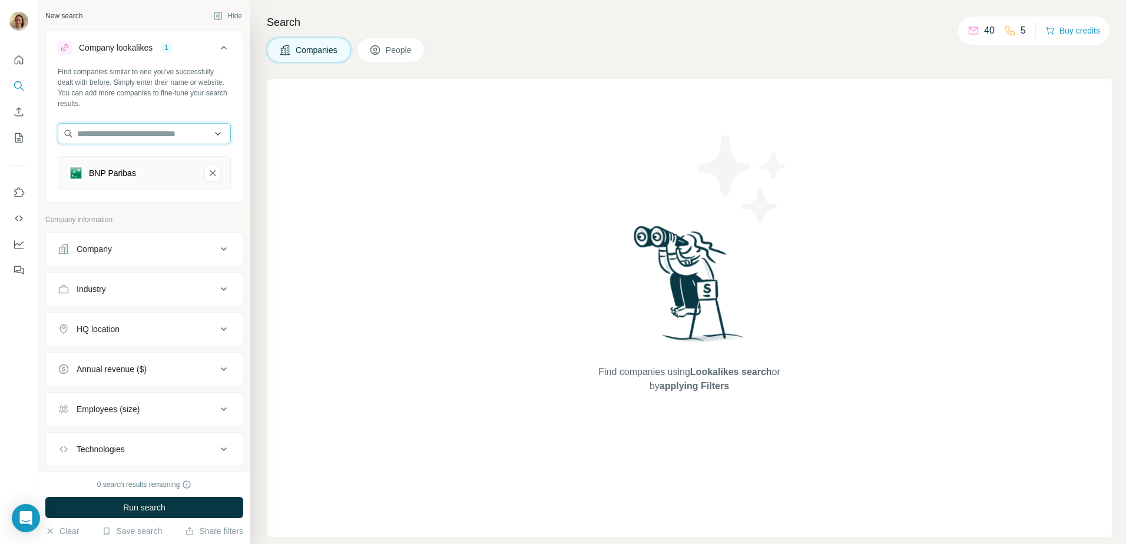
click at [147, 136] on input "text" at bounding box center [144, 133] width 173 height 21
type input "**********"
click at [147, 166] on p "BNP Paribas Asset Management" at bounding box center [151, 160] width 120 height 12
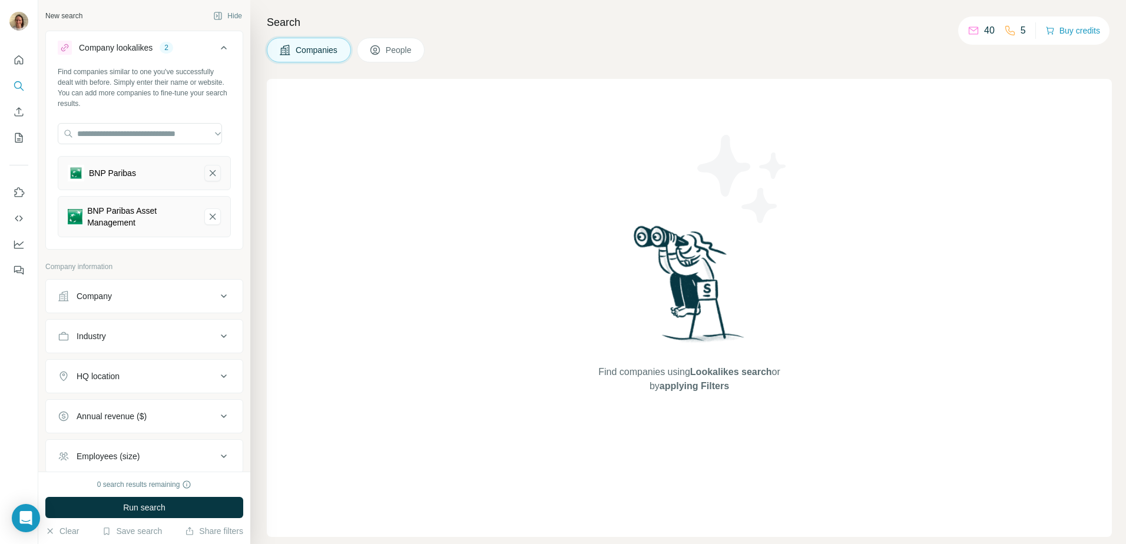
click at [207, 175] on icon "BNP Paribas-remove-button" at bounding box center [212, 173] width 11 height 12
click at [217, 262] on icon at bounding box center [224, 256] width 14 height 14
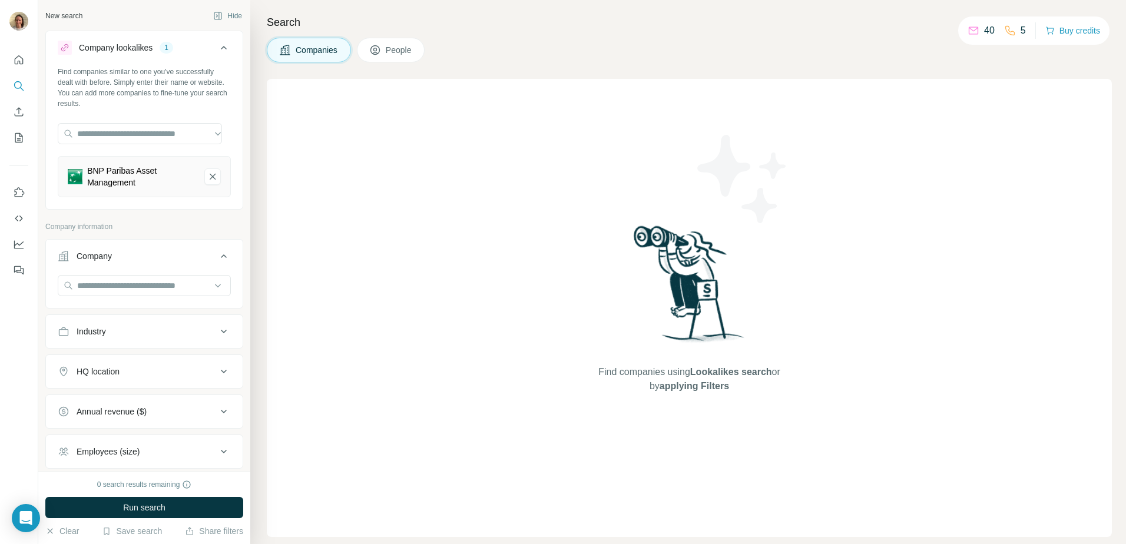
click at [217, 262] on icon at bounding box center [224, 256] width 14 height 14
click at [176, 250] on div "Company" at bounding box center [137, 256] width 159 height 12
click at [165, 286] on button "Industry" at bounding box center [144, 296] width 197 height 28
click at [166, 324] on input at bounding box center [138, 325] width 146 height 13
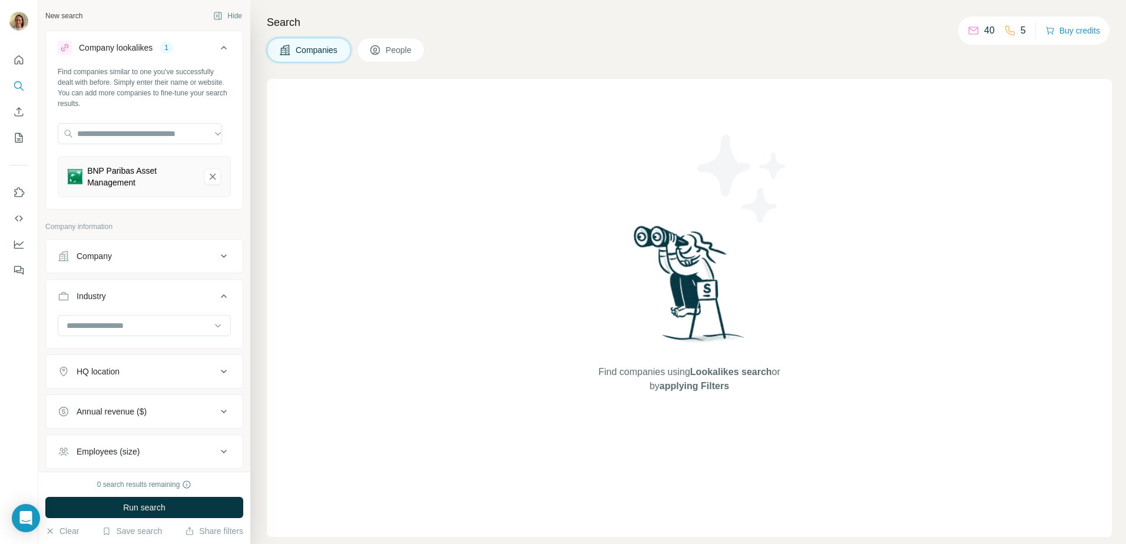
click at [425, 54] on div "Companies People" at bounding box center [346, 50] width 158 height 25
click at [413, 48] on span "People" at bounding box center [399, 50] width 27 height 12
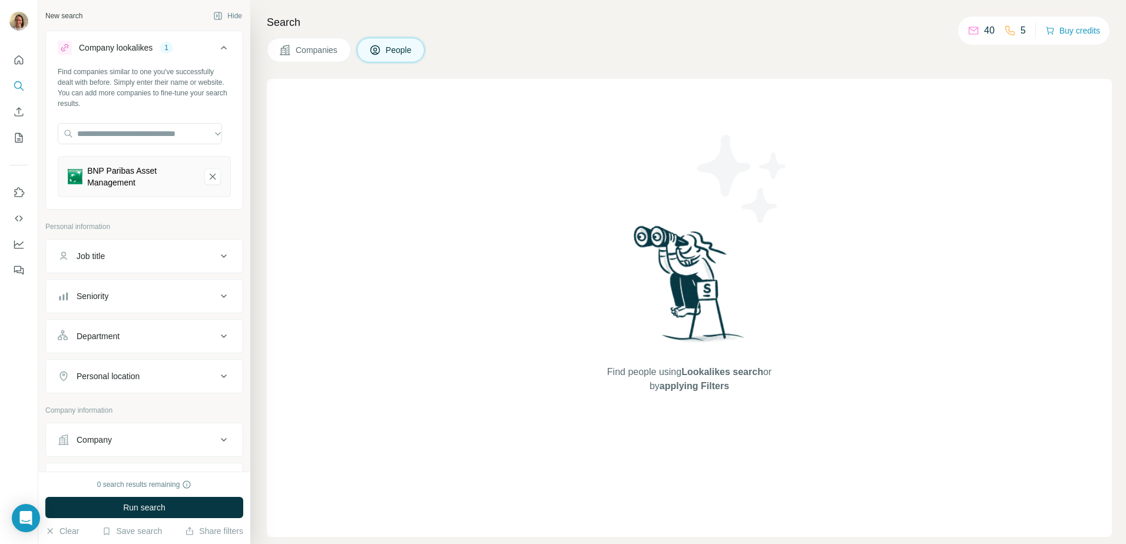
click at [171, 267] on button "Job title" at bounding box center [144, 256] width 197 height 28
click at [146, 290] on input "text" at bounding box center [133, 285] width 150 height 21
type input "**********"
click at [131, 329] on div "Seniority" at bounding box center [137, 332] width 159 height 12
click at [65, 408] on icon at bounding box center [65, 405] width 14 height 14
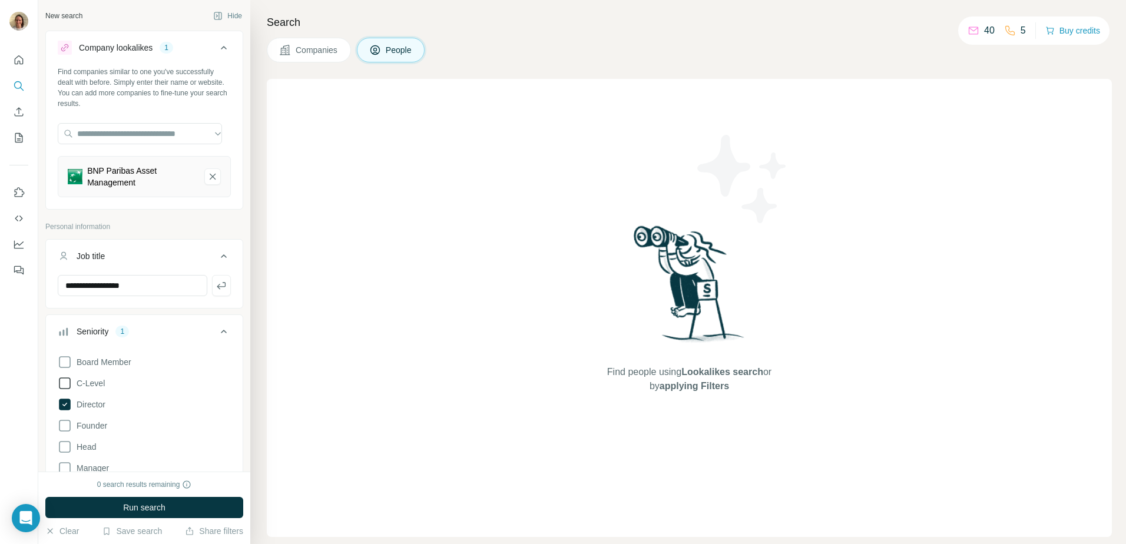
click at [65, 388] on icon at bounding box center [65, 383] width 14 height 14
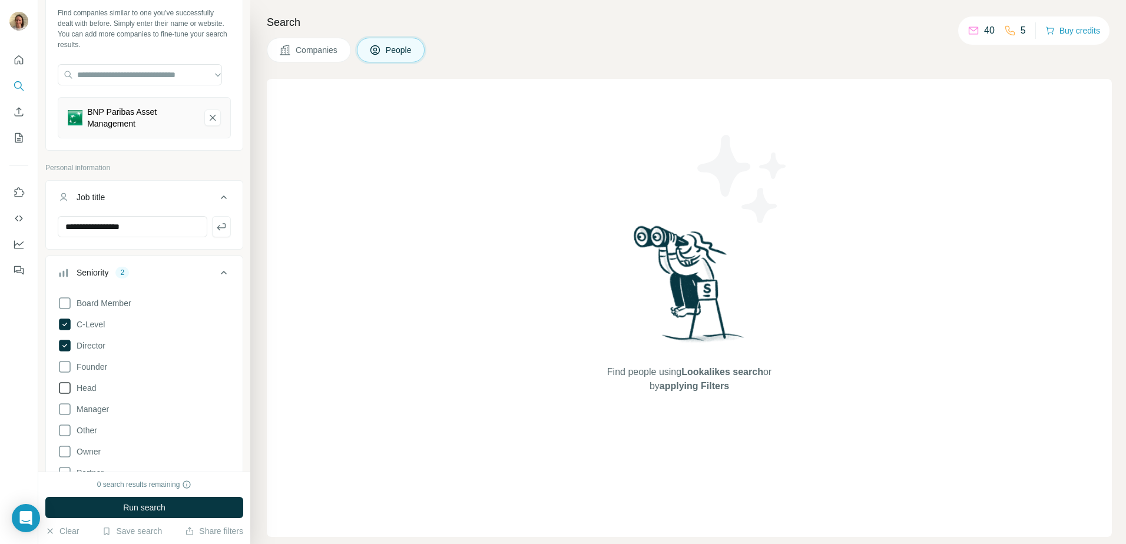
click at [61, 388] on icon at bounding box center [65, 388] width 14 height 14
drag, startPoint x: 104, startPoint y: 501, endPoint x: 160, endPoint y: 413, distance: 104.1
click at [157, 415] on div "**********" at bounding box center [144, 272] width 212 height 544
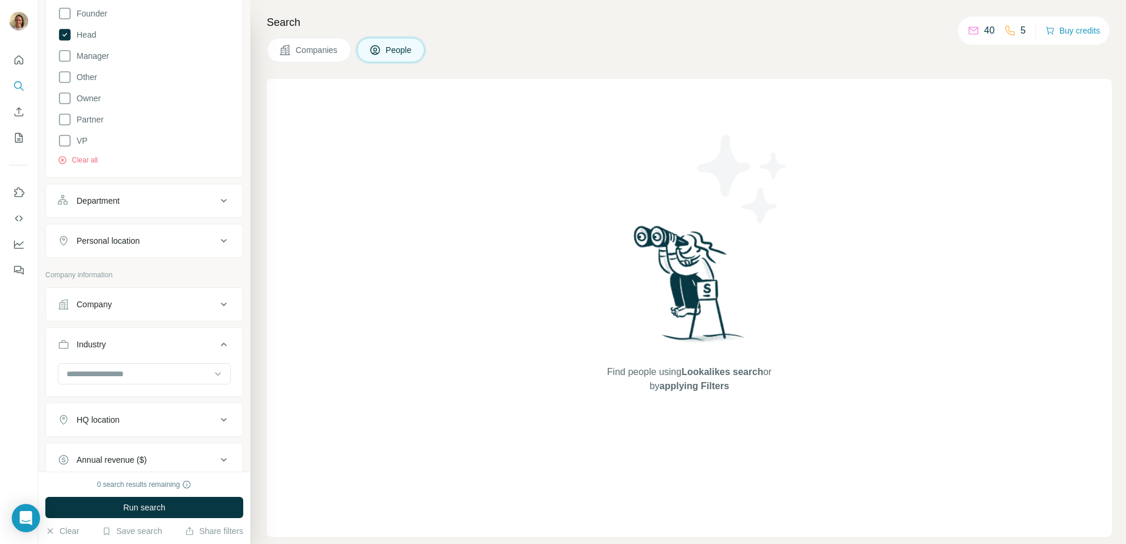
click at [144, 244] on div "Personal location" at bounding box center [137, 241] width 159 height 12
click at [141, 257] on button "Personal location" at bounding box center [144, 243] width 197 height 33
click at [137, 250] on button "Personal location" at bounding box center [144, 241] width 197 height 28
click at [131, 276] on input "text" at bounding box center [144, 270] width 173 height 21
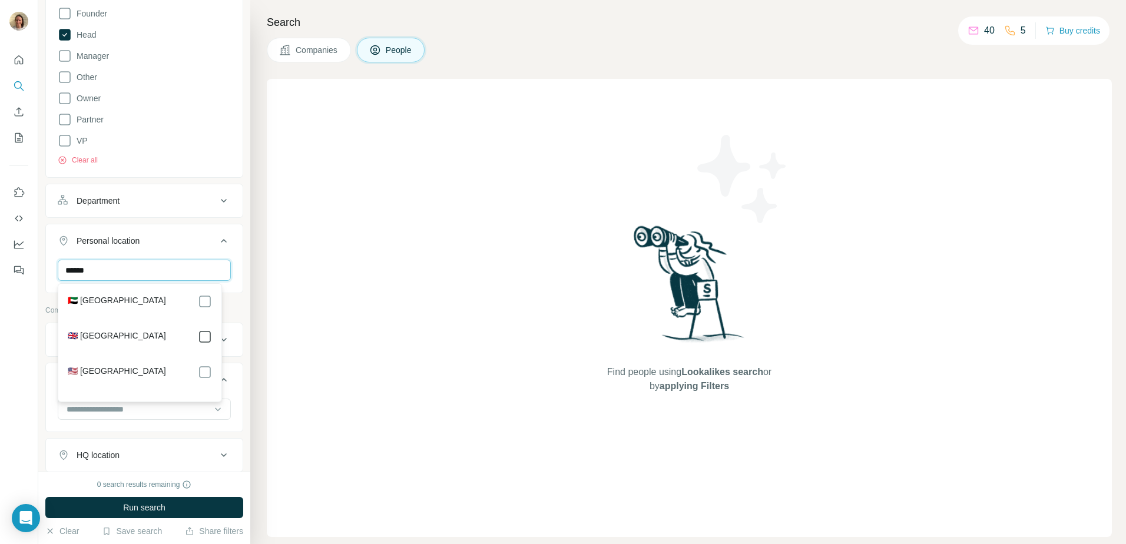
type input "******"
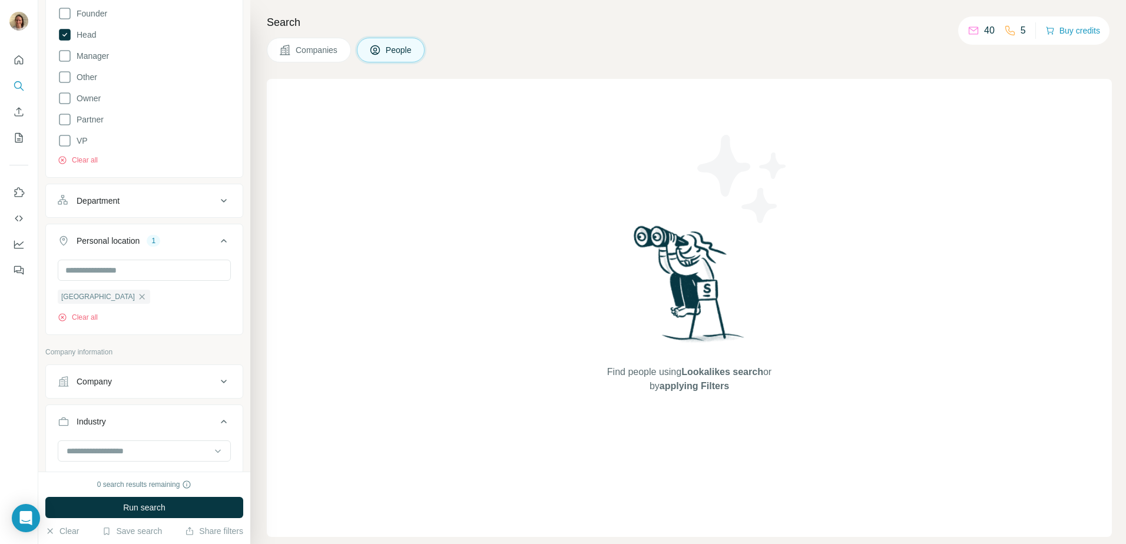
click at [244, 421] on div "**********" at bounding box center [144, 236] width 212 height 472
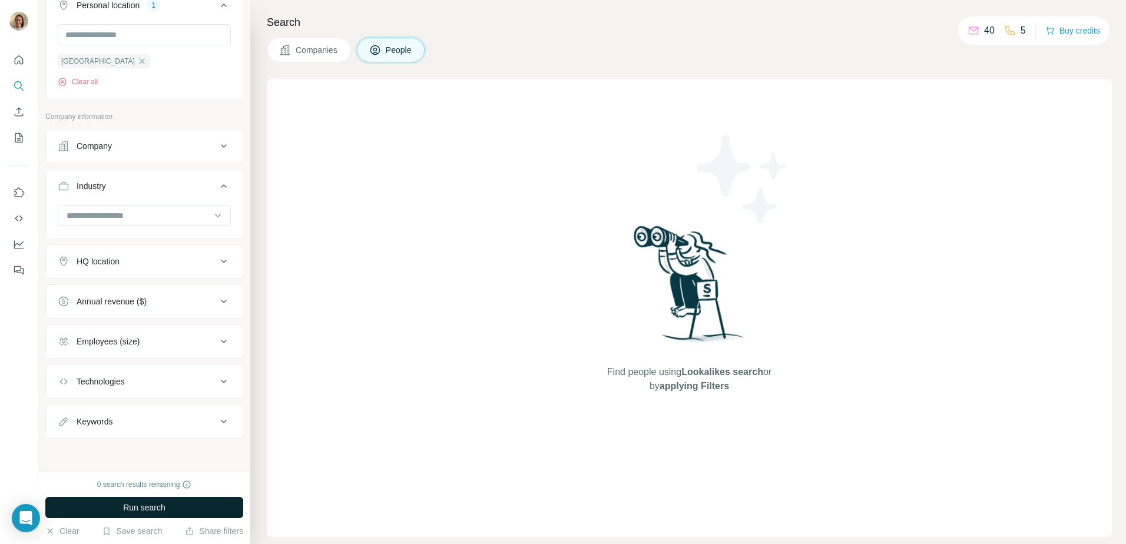
click at [134, 510] on span "Run search" at bounding box center [144, 508] width 42 height 12
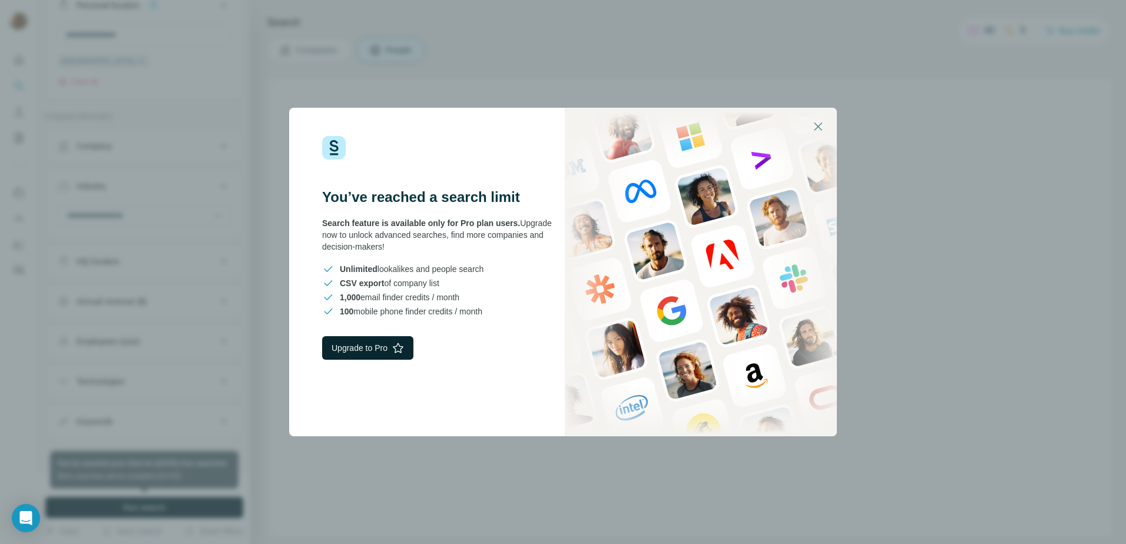
click at [375, 346] on button "Upgrade to Pro" at bounding box center [367, 348] width 91 height 24
